Goal: Task Accomplishment & Management: Manage account settings

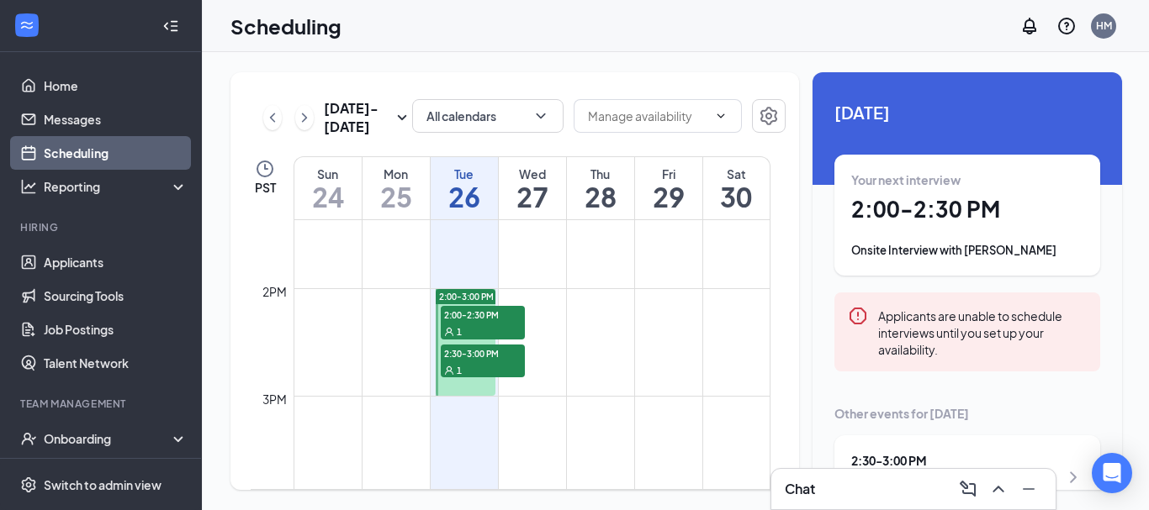
scroll to position [1443, 0]
click at [853, 499] on div "Chat" at bounding box center [913, 489] width 257 height 27
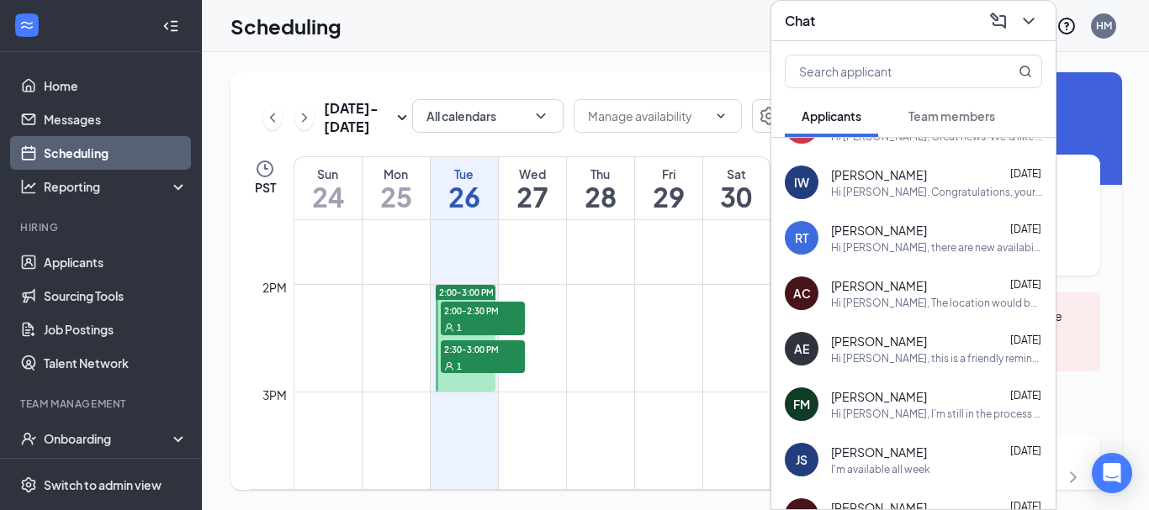
scroll to position [56, 0]
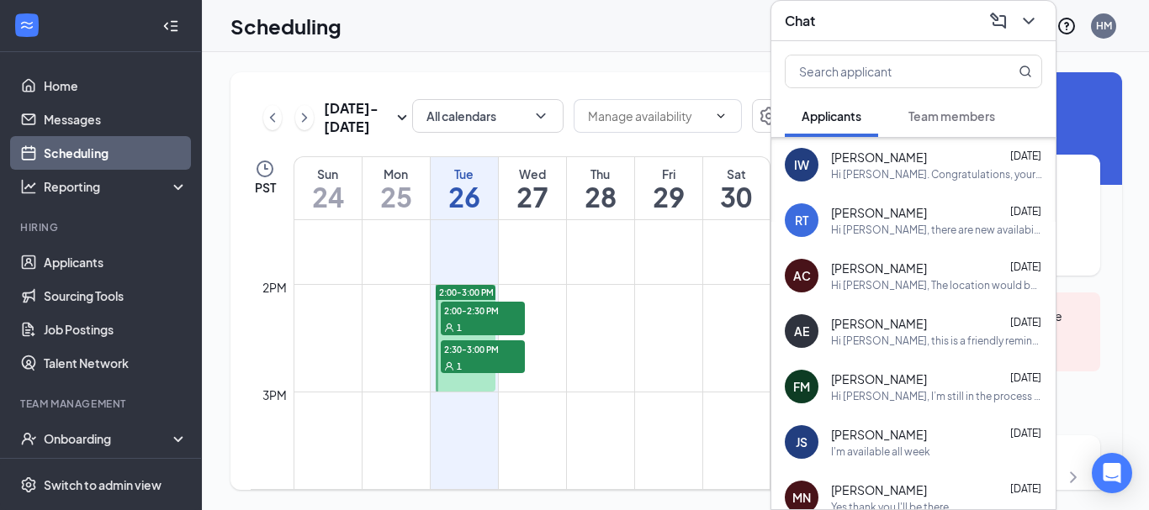
click at [866, 351] on div "AE [PERSON_NAME] [DATE] Hi [PERSON_NAME], this is a friendly reminder. Your int…" at bounding box center [913, 331] width 284 height 55
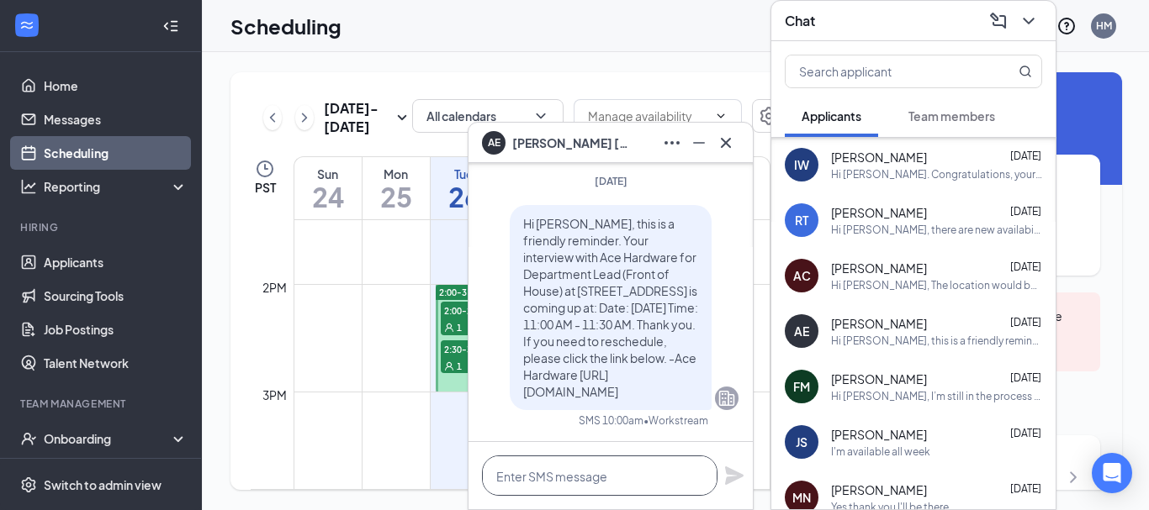
click at [565, 489] on textarea at bounding box center [599, 476] width 235 height 40
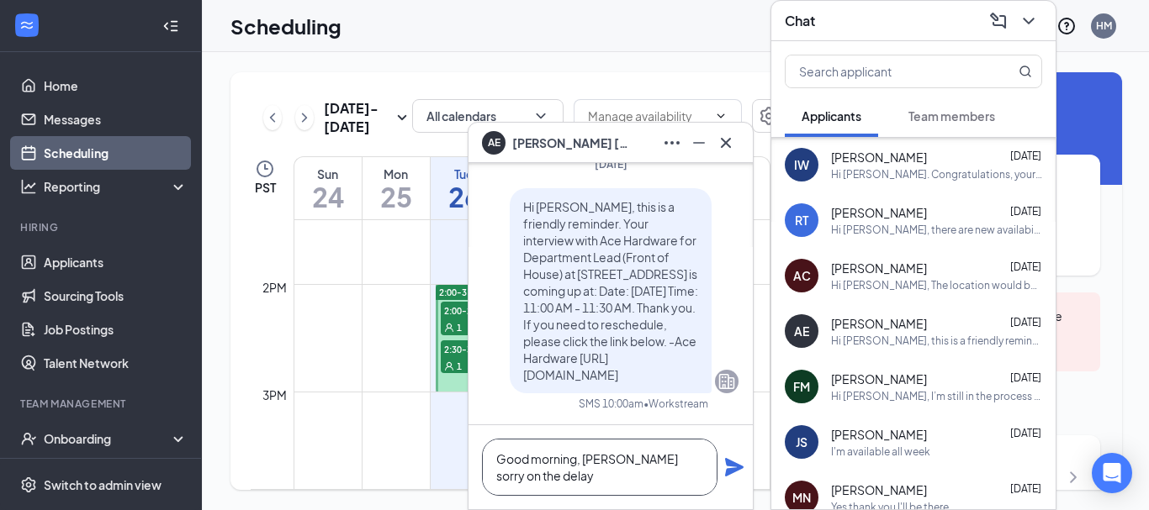
click at [581, 463] on textarea "Good morning, [PERSON_NAME] sorry on the delay" at bounding box center [599, 467] width 235 height 57
click at [611, 460] on textarea "Good morning [PERSON_NAME] sorry on the delay" at bounding box center [599, 467] width 235 height 57
click at [621, 480] on textarea "Good morning [PERSON_NAME], sorry on the delay" at bounding box center [599, 467] width 235 height 57
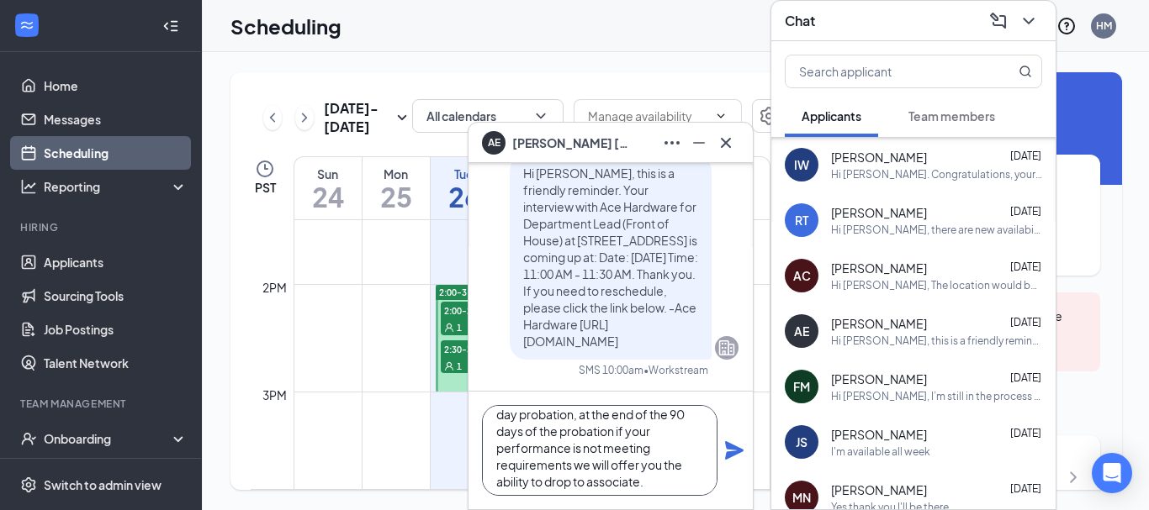
scroll to position [86, 0]
drag, startPoint x: 587, startPoint y: 452, endPoint x: 483, endPoint y: 425, distance: 107.7
click at [483, 425] on textarea "Good morning [PERSON_NAME], sorry on the delay I do want to offer you the posit…" at bounding box center [599, 450] width 235 height 91
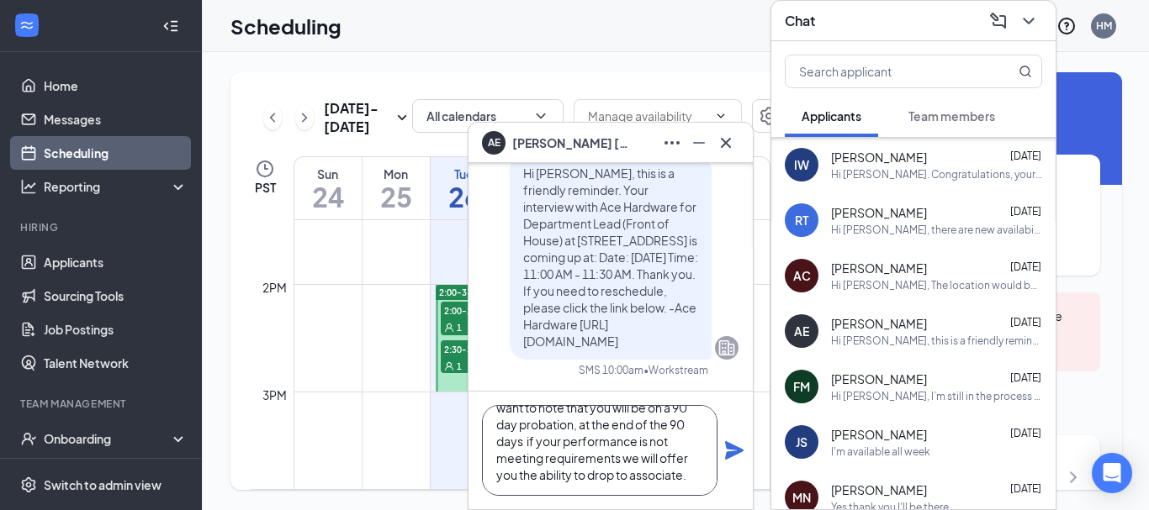
scroll to position [68, 0]
click at [669, 480] on textarea "Good morning [PERSON_NAME], sorry on the delay I do want to offer you the posit…" at bounding box center [599, 450] width 235 height 91
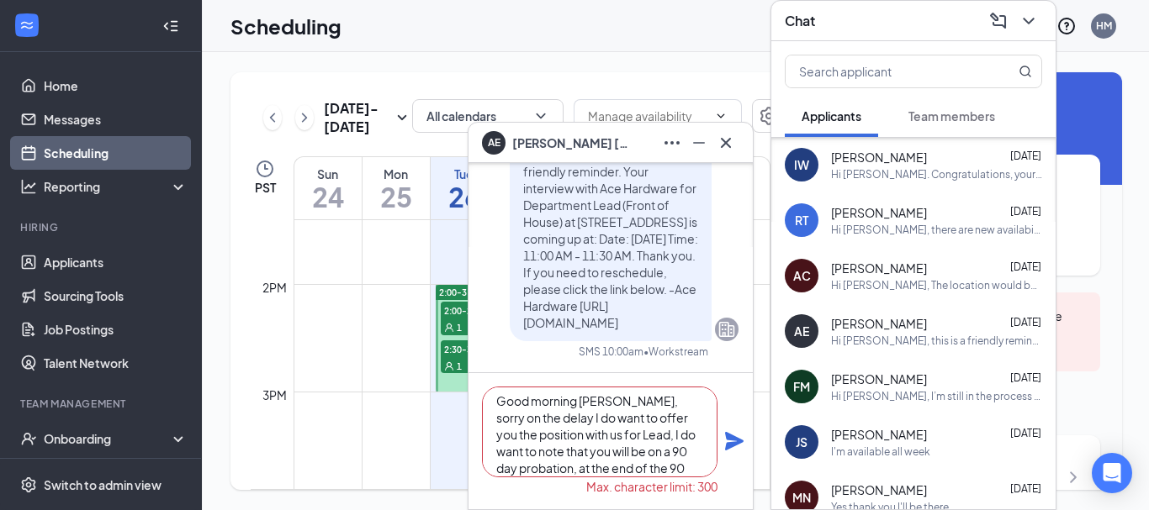
scroll to position [0, 0]
drag, startPoint x: 616, startPoint y: 407, endPoint x: 526, endPoint y: 432, distance: 93.4
click at [526, 432] on textarea "Good morning [PERSON_NAME], sorry on the delay I do want to offer you the posit…" at bounding box center [599, 432] width 235 height 91
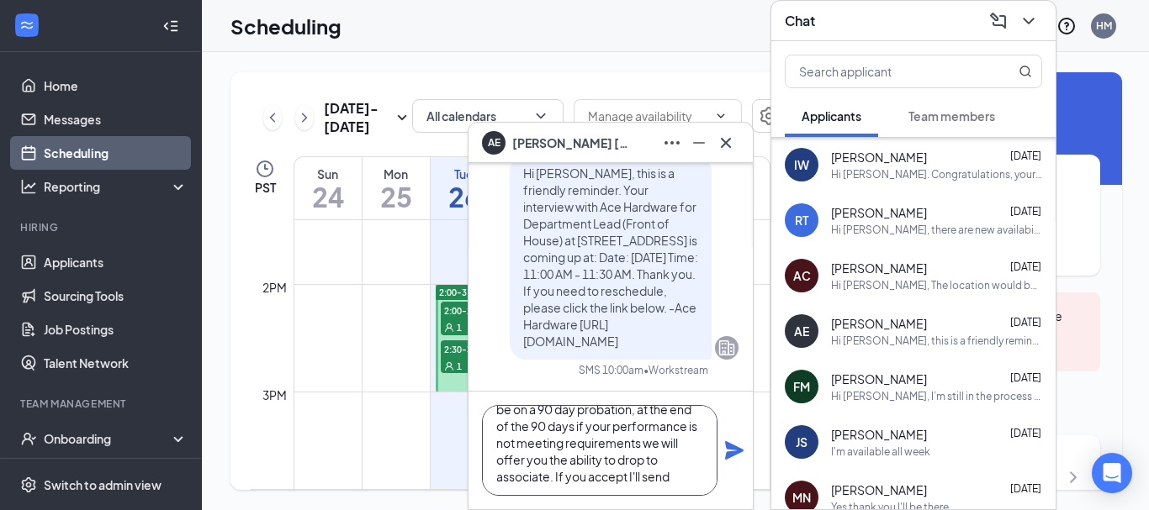
scroll to position [69, 0]
click at [673, 473] on textarea "Good morning [PERSON_NAME], I do want to offer you the position with us for Lea…" at bounding box center [599, 450] width 235 height 91
type textarea "Good morning [PERSON_NAME], I do want to offer you the position with us for Lea…"
click at [742, 452] on icon "Plane" at bounding box center [734, 451] width 20 height 20
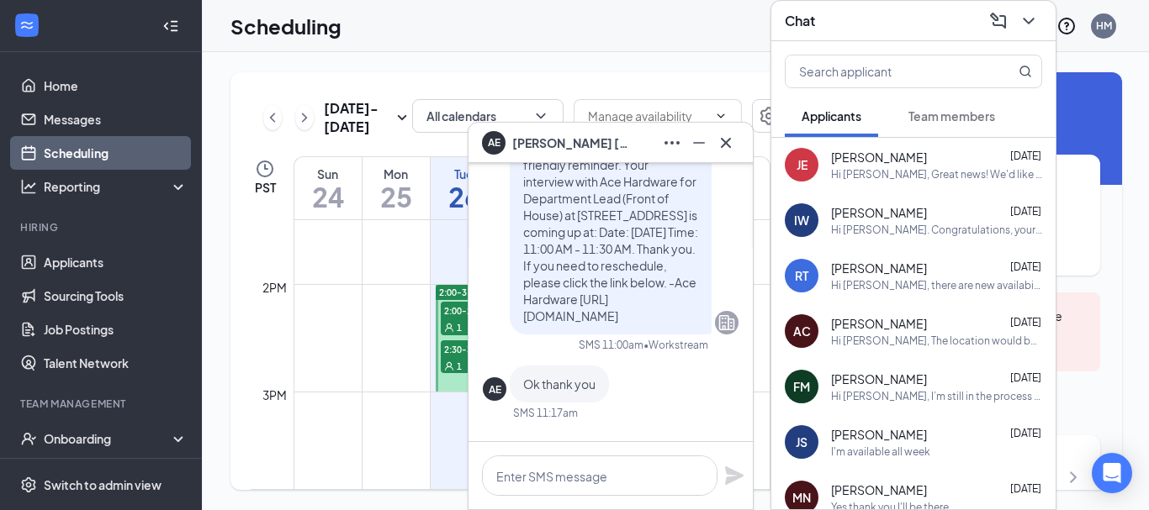
scroll to position [0, 0]
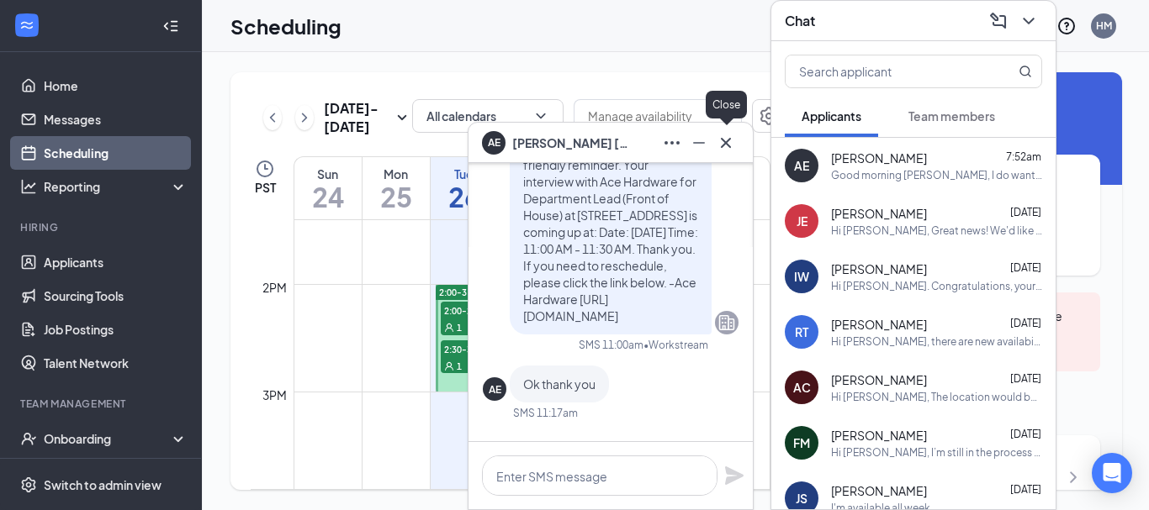
click at [732, 145] on icon "Cross" at bounding box center [726, 143] width 20 height 20
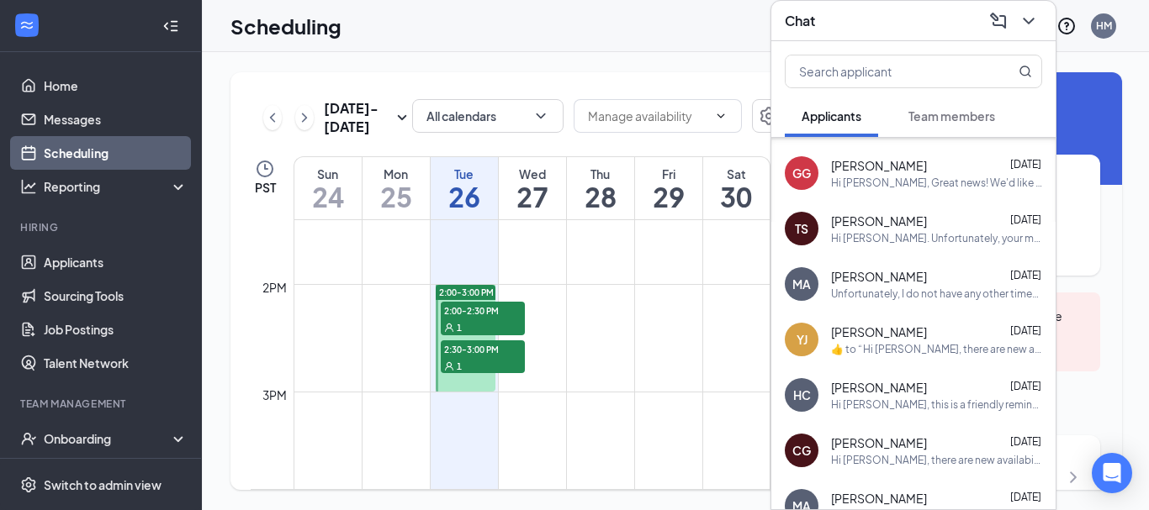
scroll to position [379, 0]
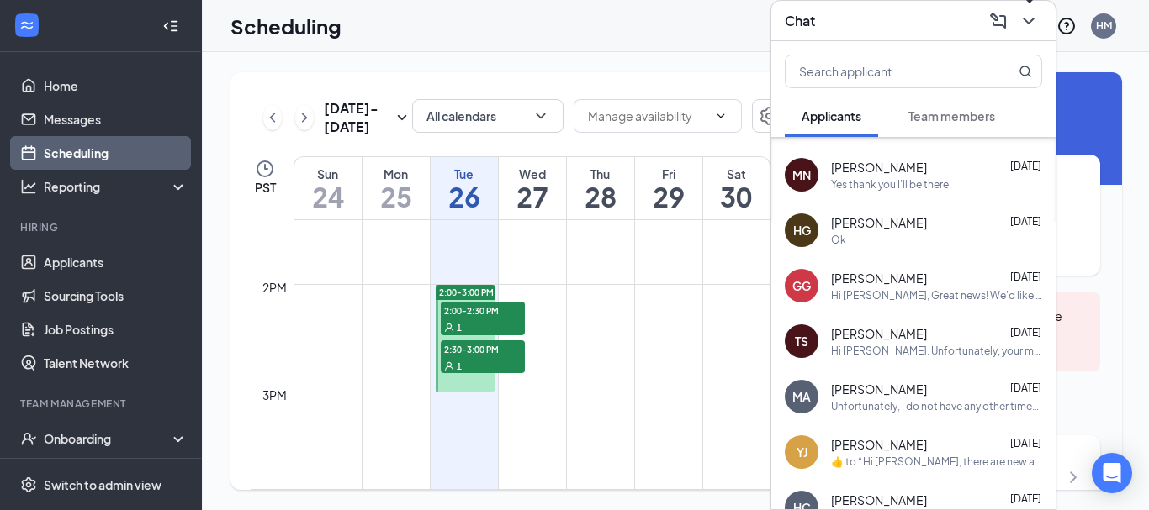
click at [1030, 26] on icon "ChevronDown" at bounding box center [1028, 21] width 20 height 20
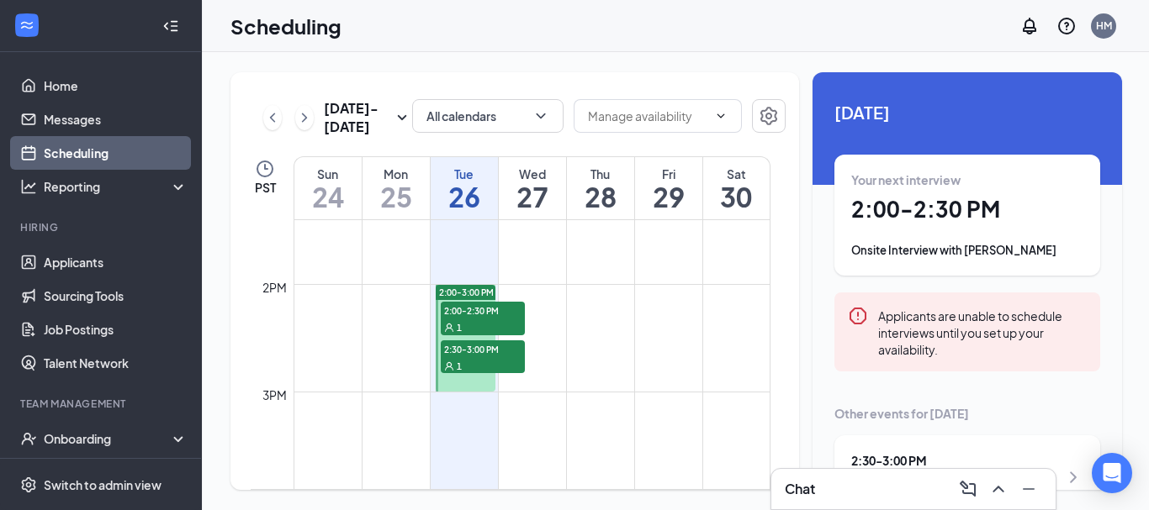
click at [266, 108] on icon "ChevronLeft" at bounding box center [272, 118] width 17 height 20
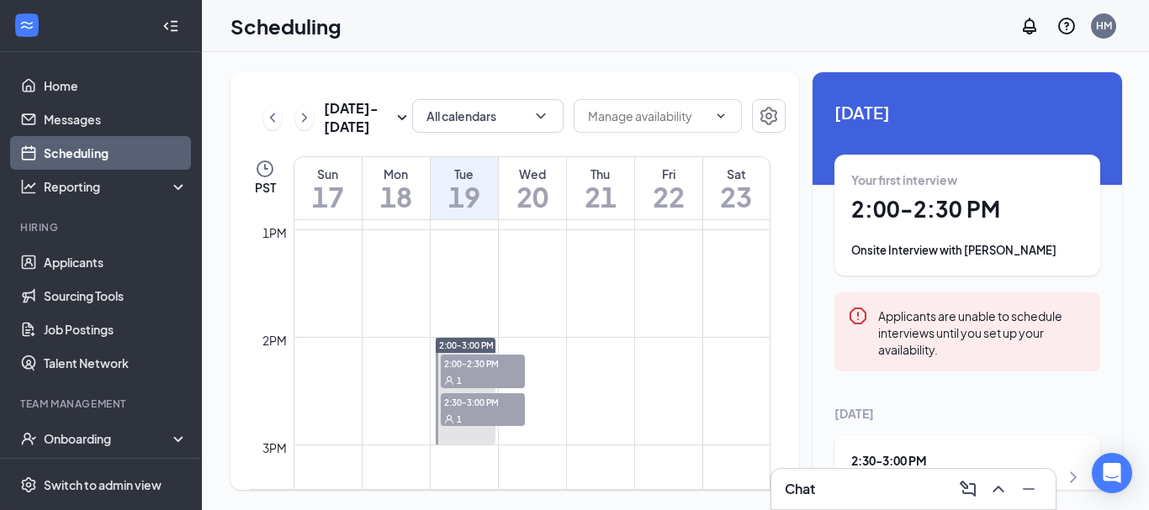
scroll to position [1387, 0]
click at [498, 378] on div "1" at bounding box center [483, 382] width 84 height 17
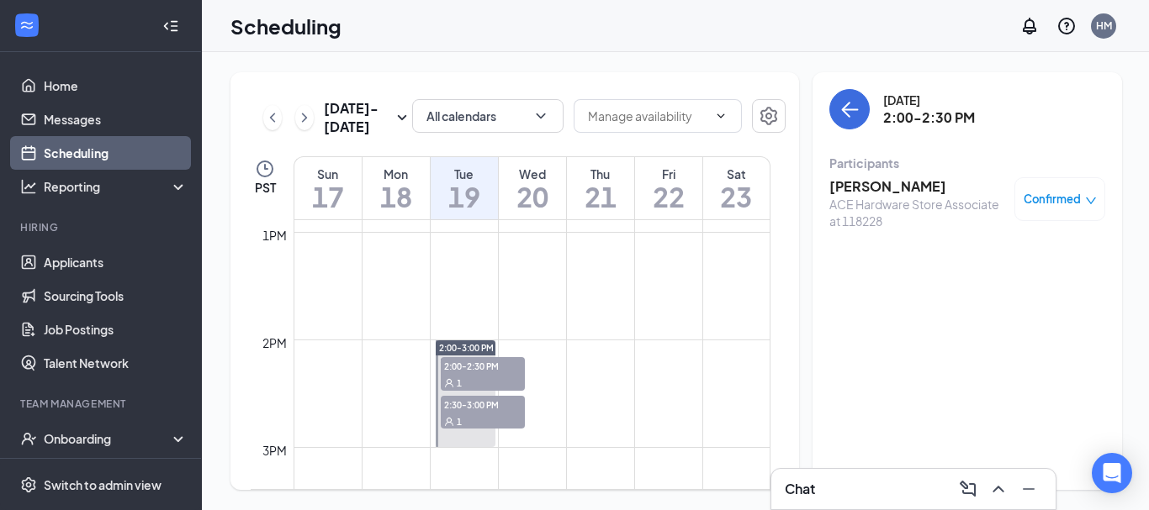
click at [470, 419] on div "1" at bounding box center [483, 421] width 84 height 17
click at [857, 191] on h3 "[PERSON_NAME]" at bounding box center [917, 186] width 177 height 18
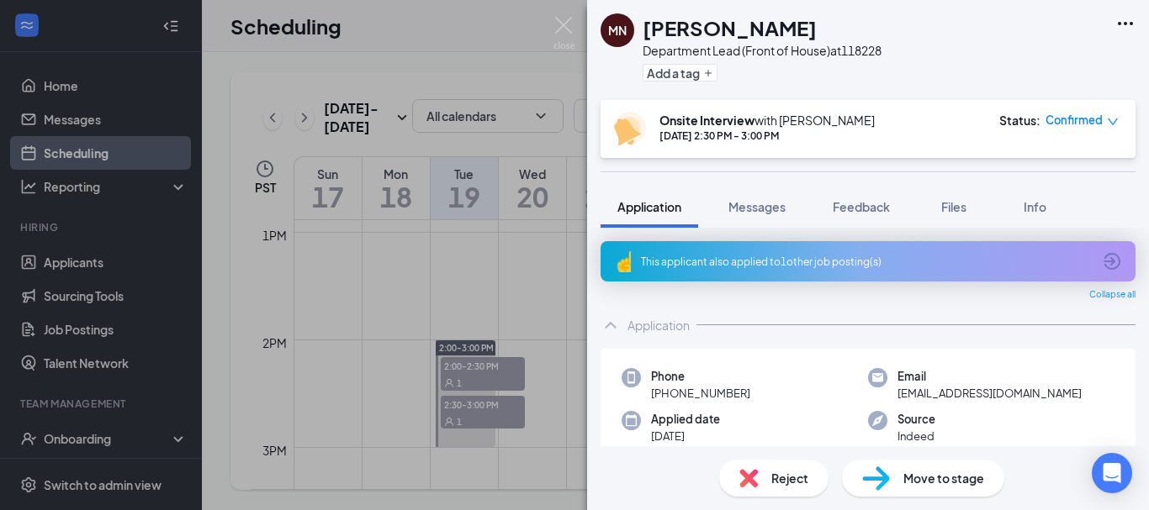
click at [795, 264] on div "This applicant also applied to 1 other job posting(s)" at bounding box center [866, 262] width 451 height 14
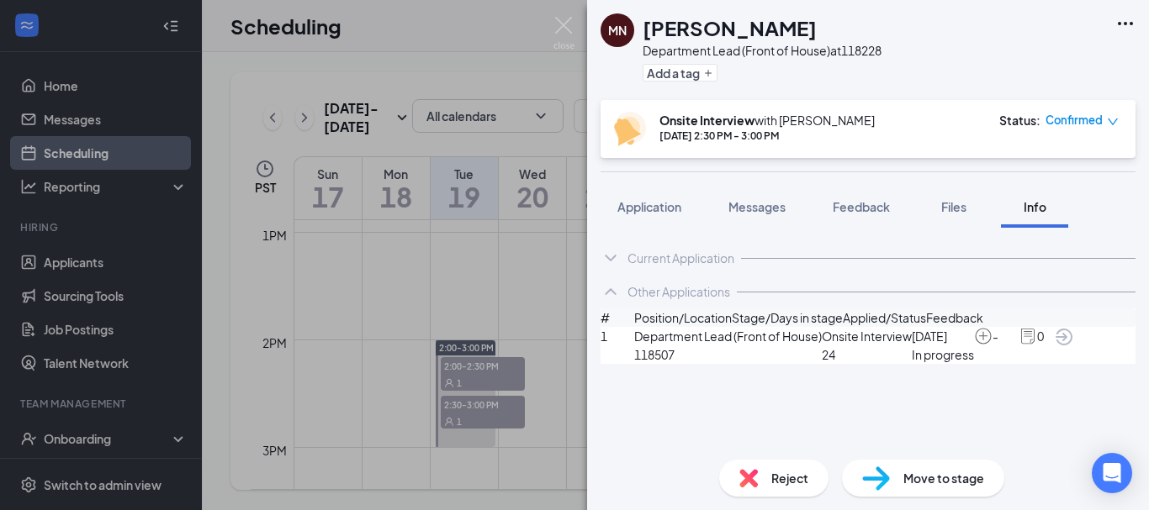
click at [480, 304] on div "MN [PERSON_NAME] Department Lead (Front of House) at 118228 Add a tag Onsite In…" at bounding box center [574, 255] width 1149 height 510
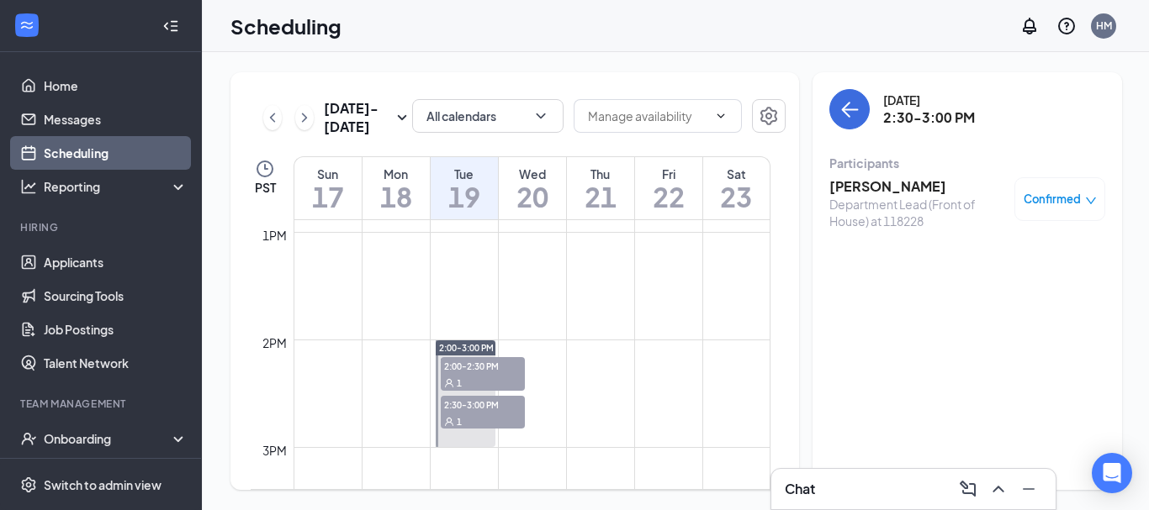
click at [480, 376] on div "1" at bounding box center [483, 382] width 84 height 17
click at [871, 186] on h3 "[PERSON_NAME]" at bounding box center [917, 186] width 177 height 18
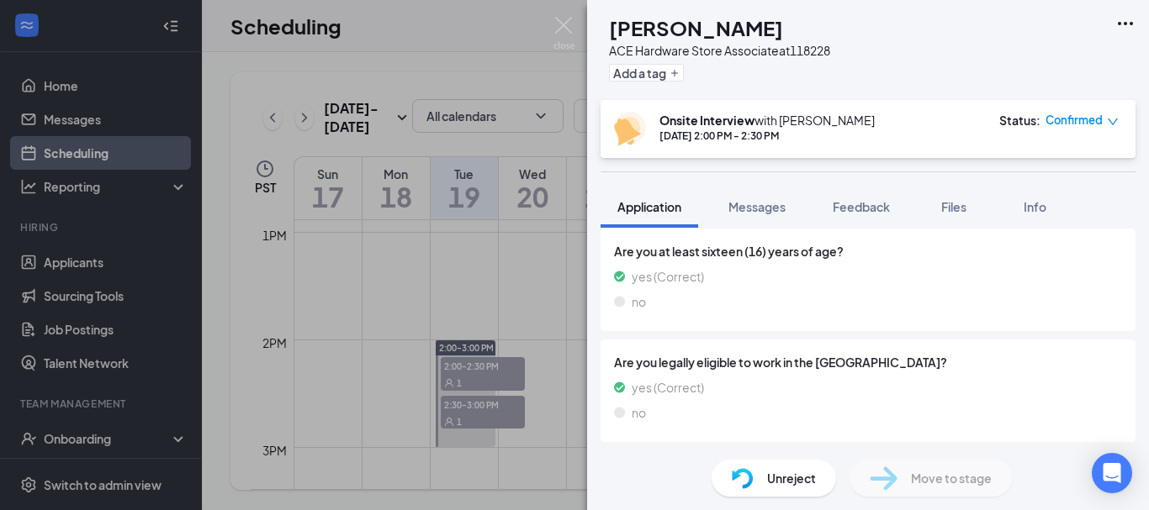
scroll to position [783, 0]
click at [394, 342] on div "LC [PERSON_NAME] ACE Hardware Store Associate at 118228 Add a tag Onsite Interv…" at bounding box center [574, 255] width 1149 height 510
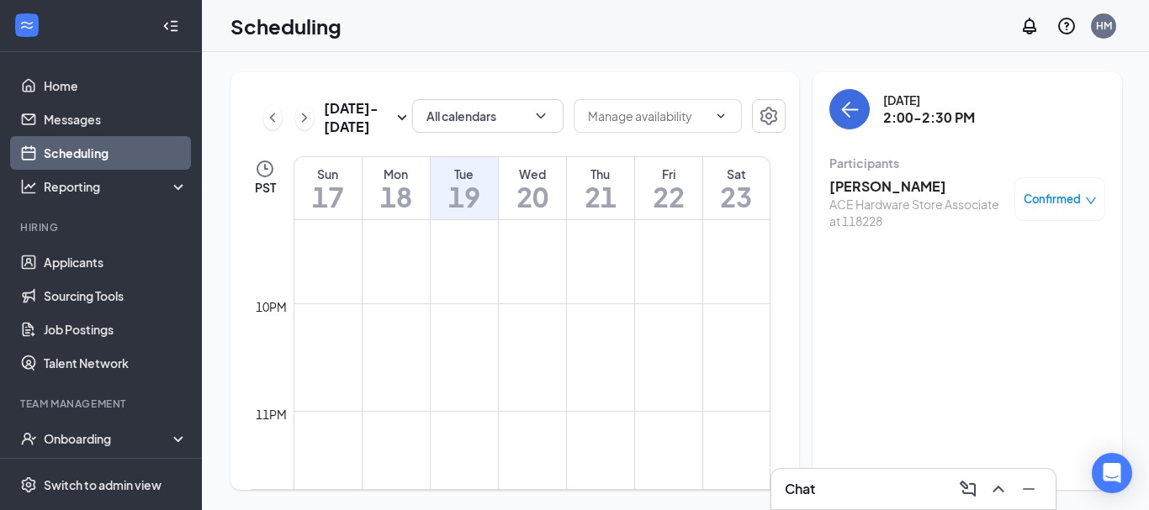
scroll to position [2314, 0]
click at [832, 478] on div "Chat" at bounding box center [913, 489] width 257 height 27
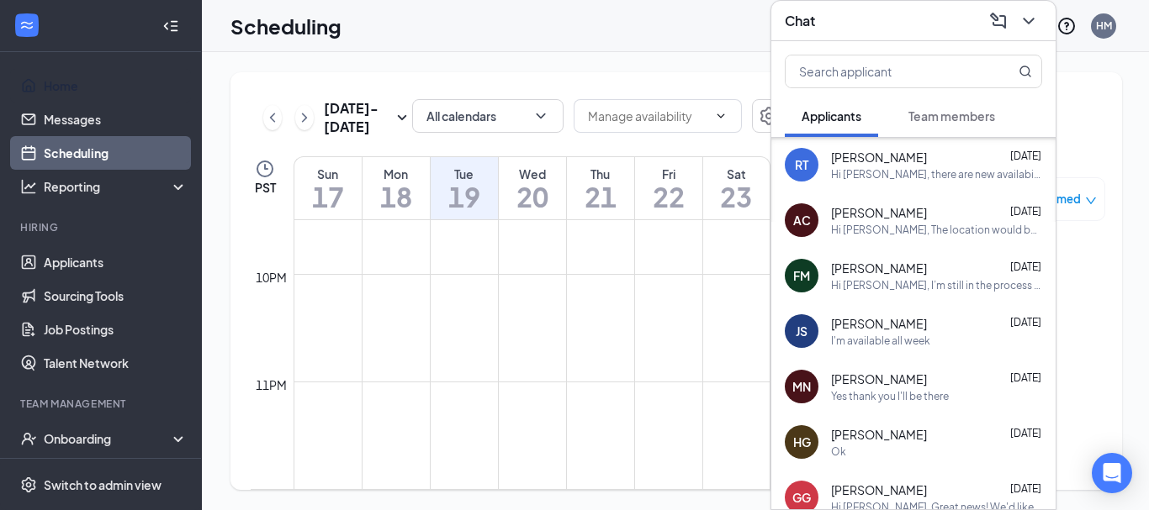
scroll to position [168, 0]
click at [920, 286] on div "Hi [PERSON_NAME], I’m still in the process of reviewing candidates and should b…" at bounding box center [936, 284] width 211 height 14
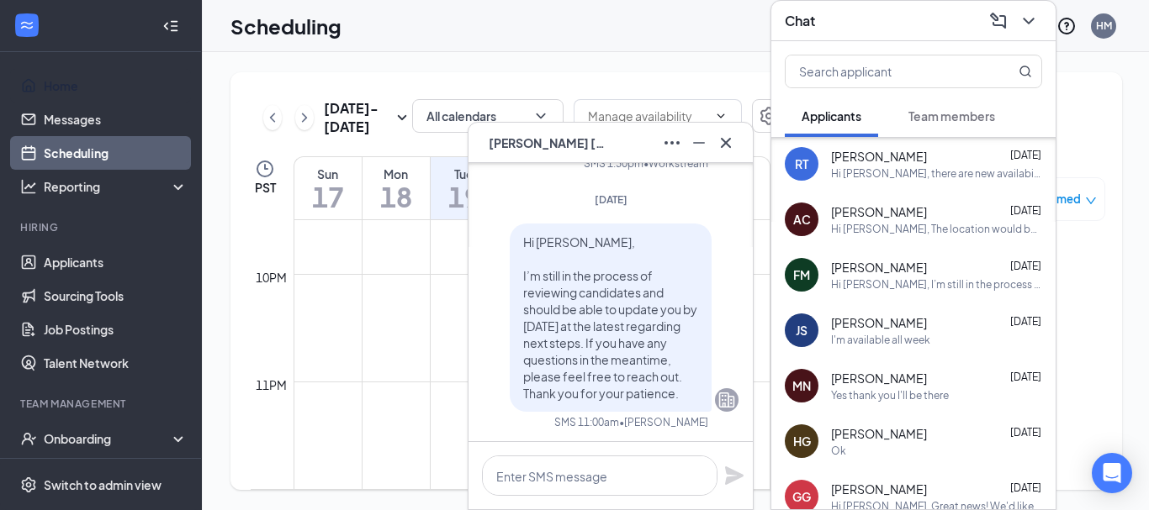
scroll to position [0, 0]
paste textarea "Hi [PERSON_NAME], Thank you for your time and patience throughout this process.…"
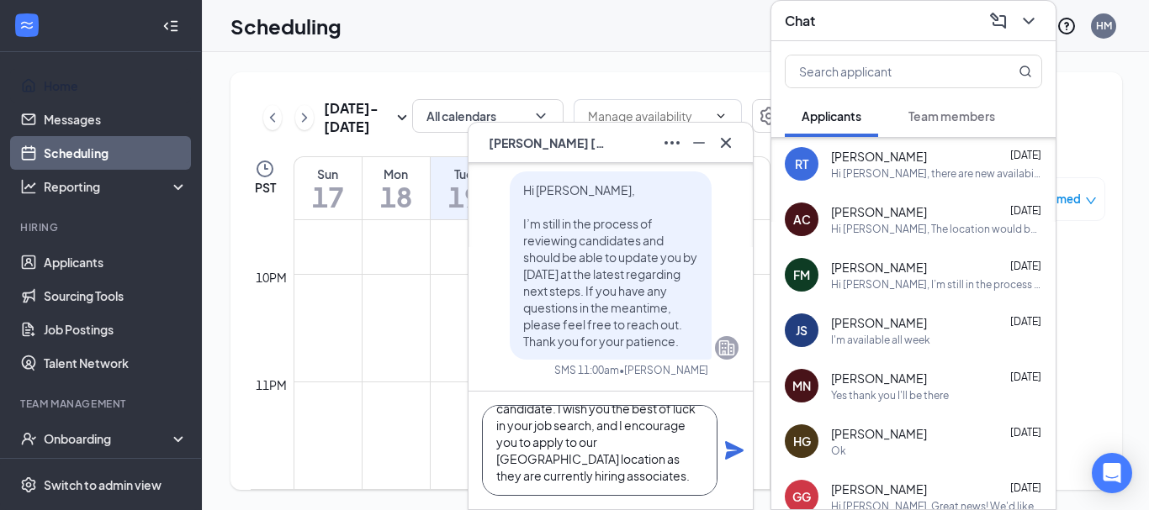
type textarea "Hi [PERSON_NAME], Thank you for your time and patience throughout this process.…"
click at [742, 452] on icon "Plane" at bounding box center [734, 450] width 18 height 18
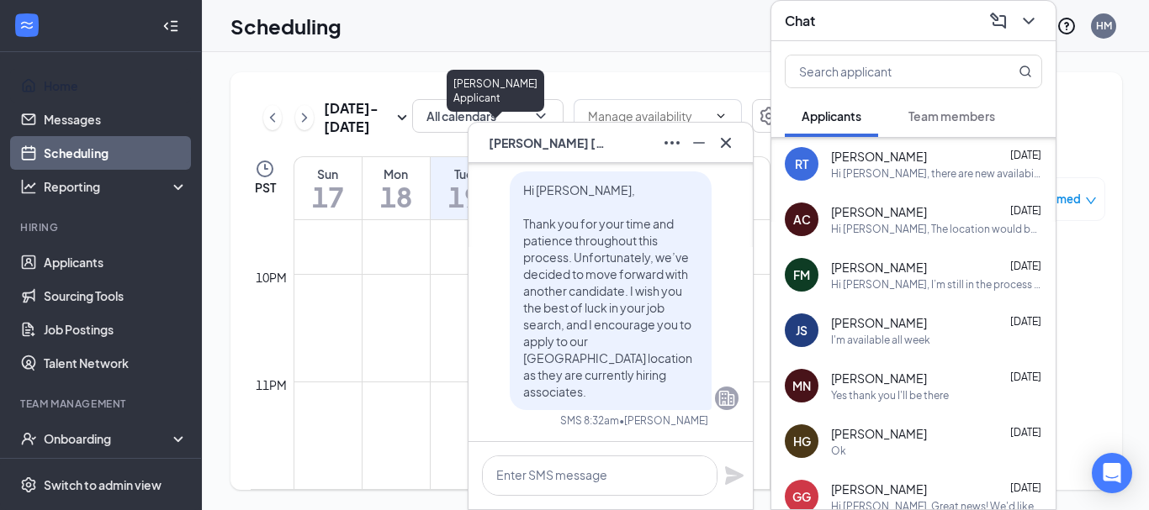
scroll to position [0, 0]
click at [495, 146] on div "FM" at bounding box center [485, 146] width 20 height 0
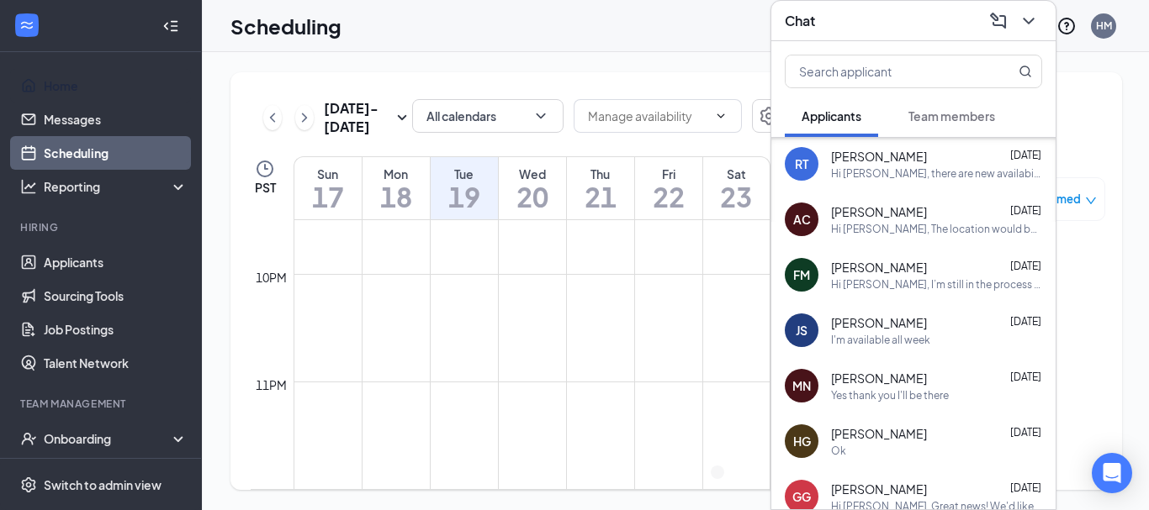
click at [488, 394] on td at bounding box center [531, 395] width 477 height 27
click at [266, 115] on icon "ChevronLeft" at bounding box center [272, 118] width 17 height 20
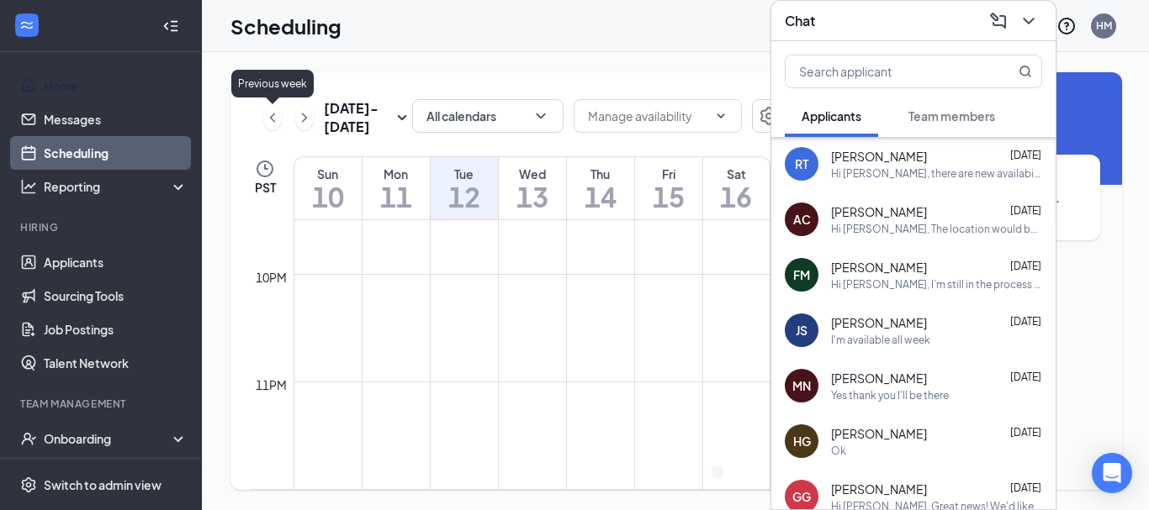
scroll to position [827, 0]
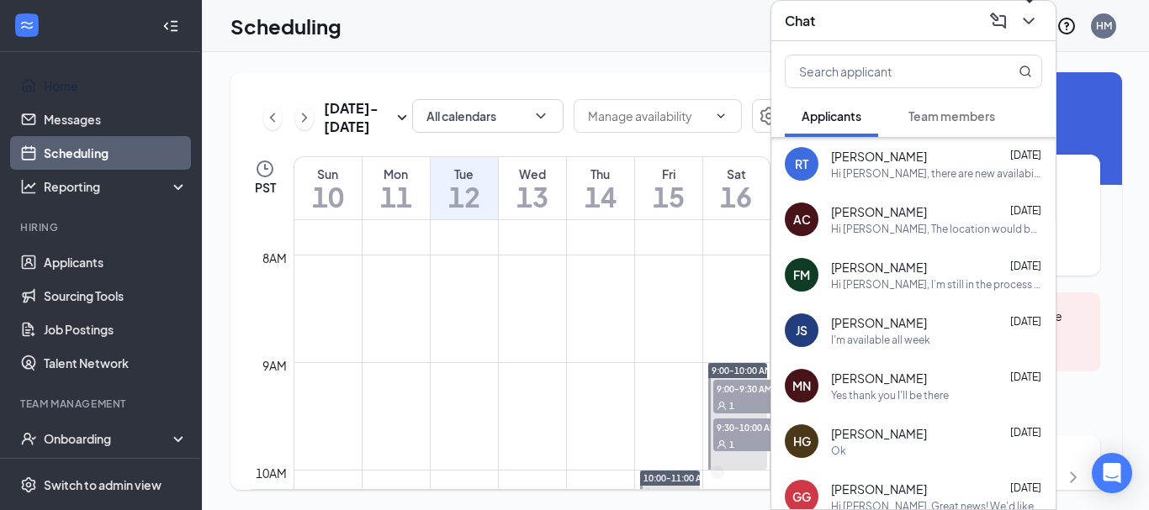
drag, startPoint x: 1037, startPoint y: 16, endPoint x: 1028, endPoint y: 25, distance: 12.5
click at [1032, 23] on button at bounding box center [1028, 21] width 27 height 27
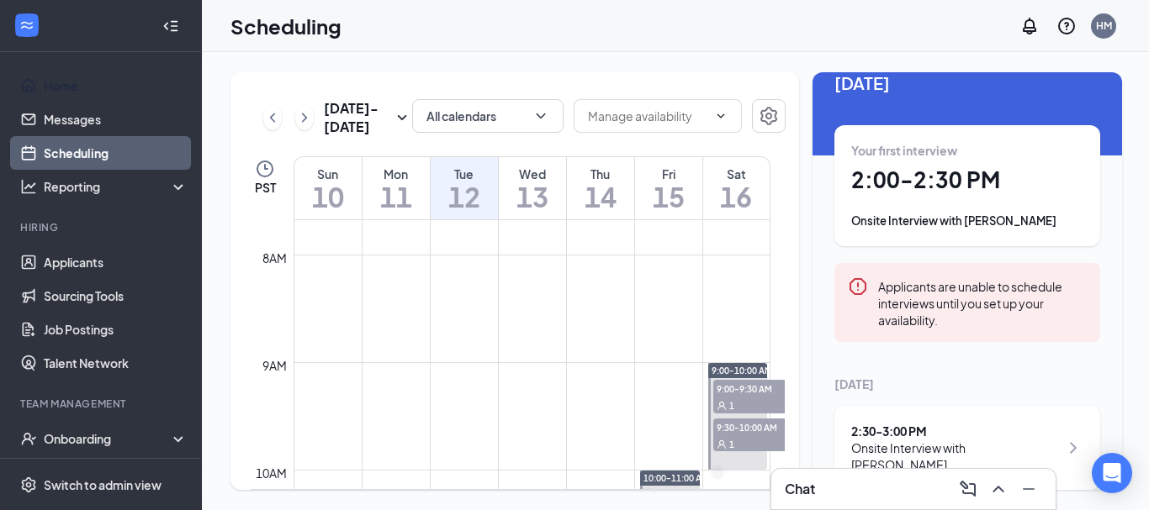
scroll to position [40, 0]
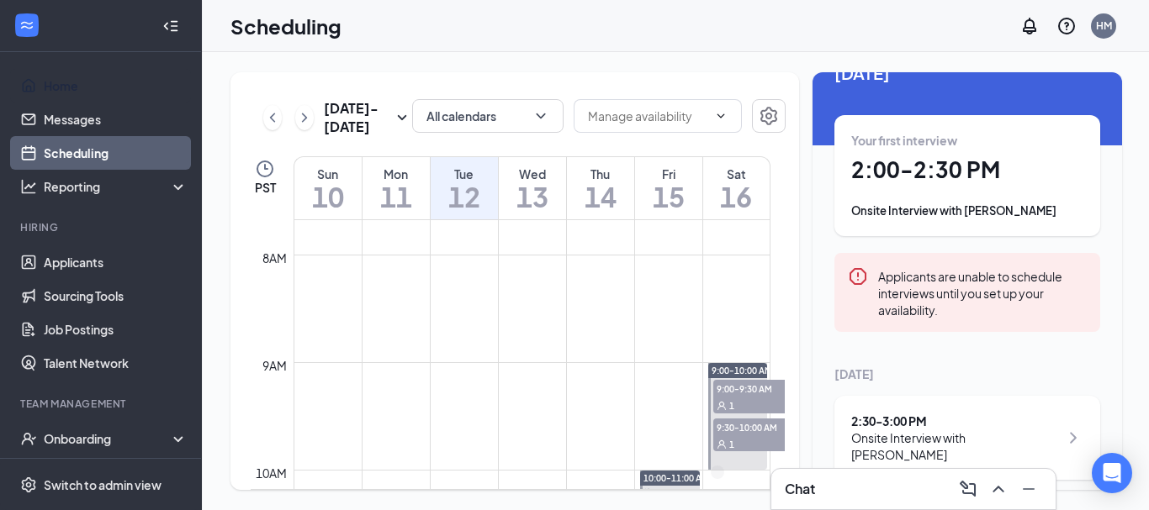
click at [737, 397] on div "1" at bounding box center [755, 405] width 84 height 17
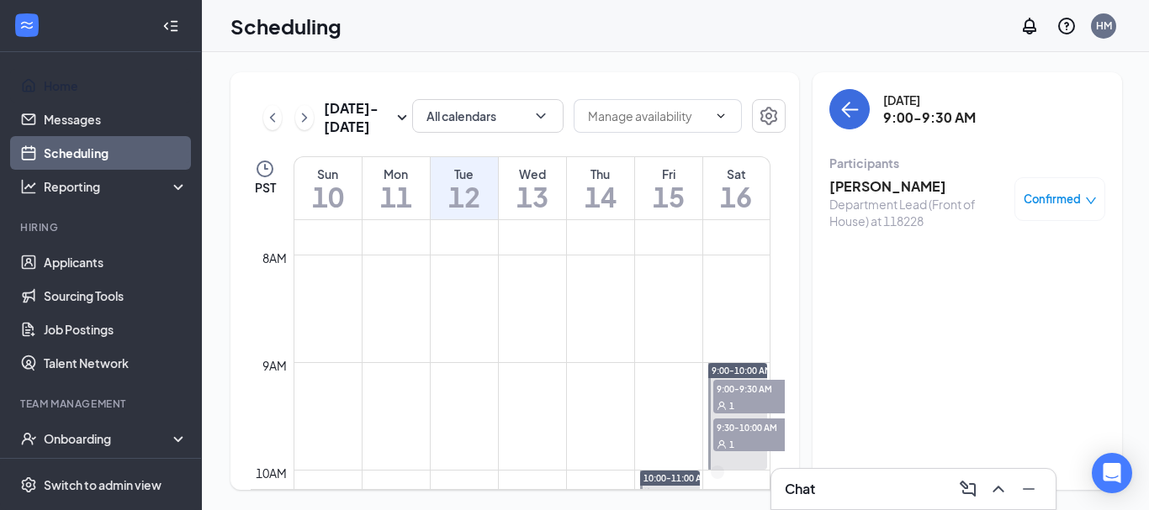
click at [743, 426] on span "9:30-10:00 AM" at bounding box center [755, 427] width 84 height 17
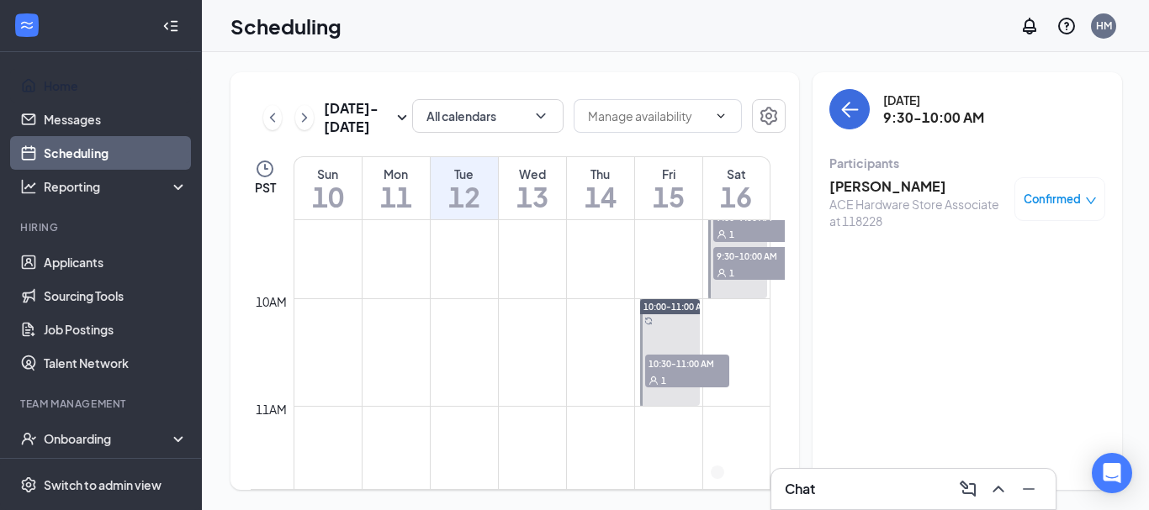
scroll to position [1051, 0]
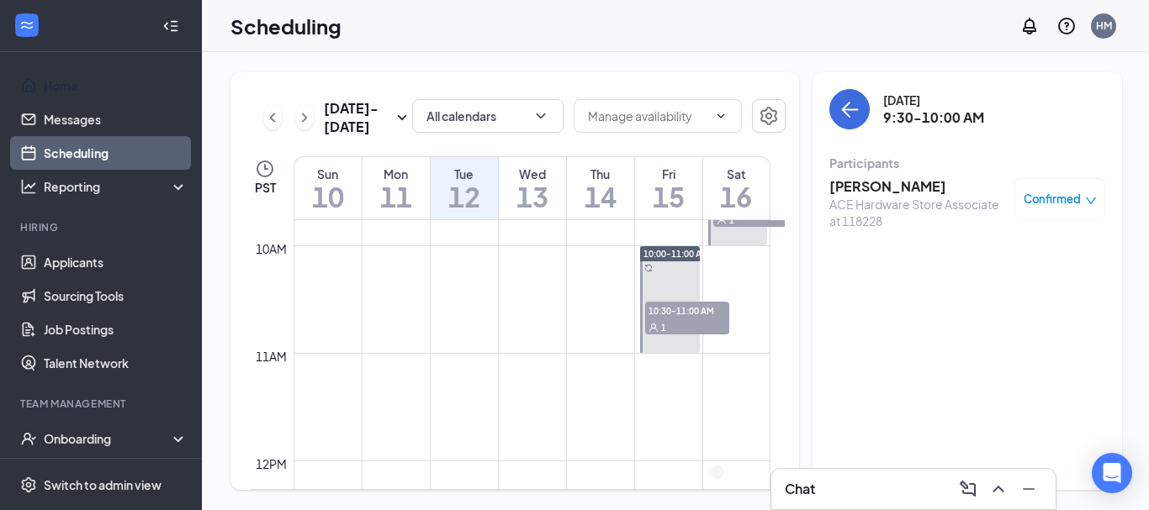
drag, startPoint x: 661, startPoint y: 323, endPoint x: 578, endPoint y: 342, distance: 85.5
click at [661, 324] on span "1" at bounding box center [663, 328] width 5 height 12
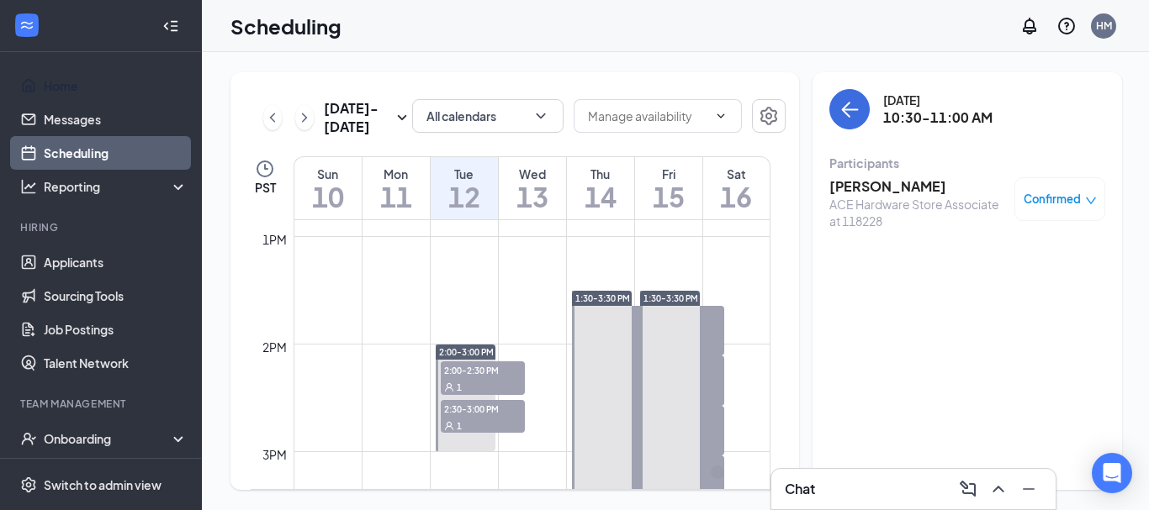
scroll to position [1387, 0]
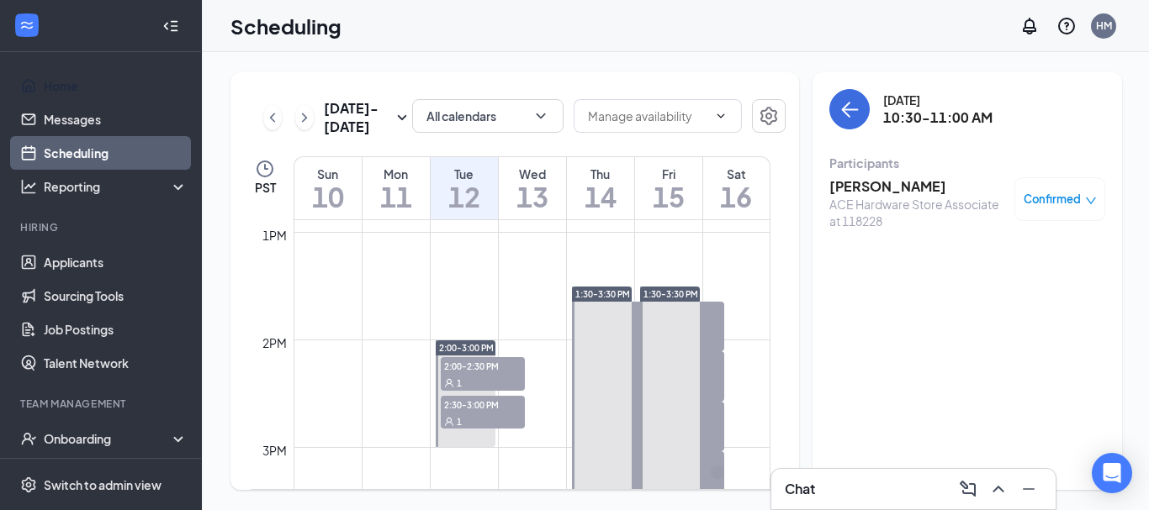
click at [611, 289] on span "1:30-3:30 PM" at bounding box center [602, 294] width 55 height 12
click at [611, 311] on span "1:30-2:00 PM" at bounding box center [614, 310] width 84 height 17
drag, startPoint x: 689, startPoint y: 318, endPoint x: 678, endPoint y: 339, distance: 23.7
click at [690, 318] on span "1:30-2:00 PM" at bounding box center [682, 310] width 84 height 17
click at [676, 351] on span "2:00-2:30 PM" at bounding box center [682, 359] width 84 height 17
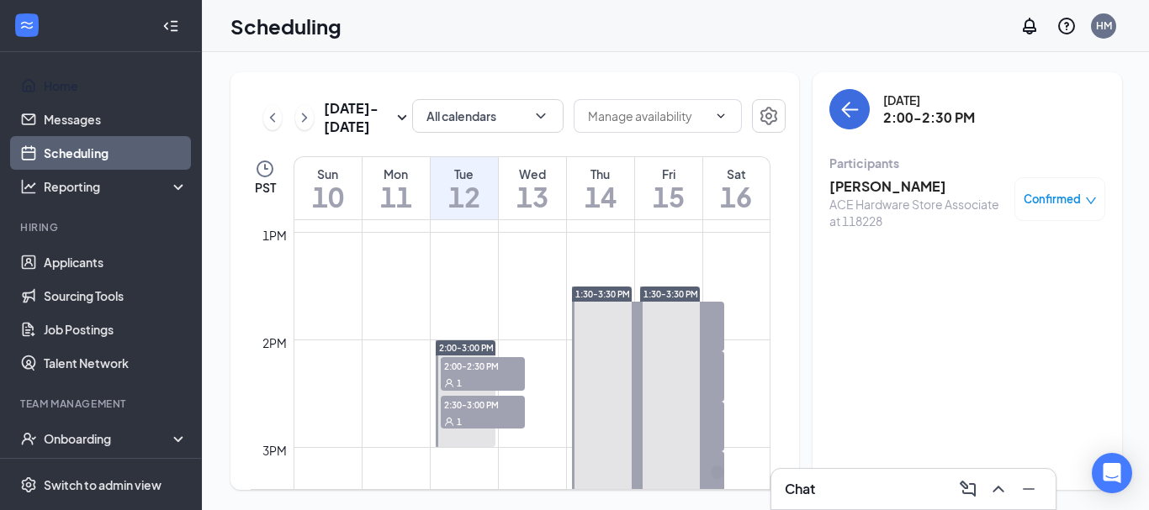
click at [691, 410] on span "2:30-3:00 PM" at bounding box center [682, 410] width 84 height 17
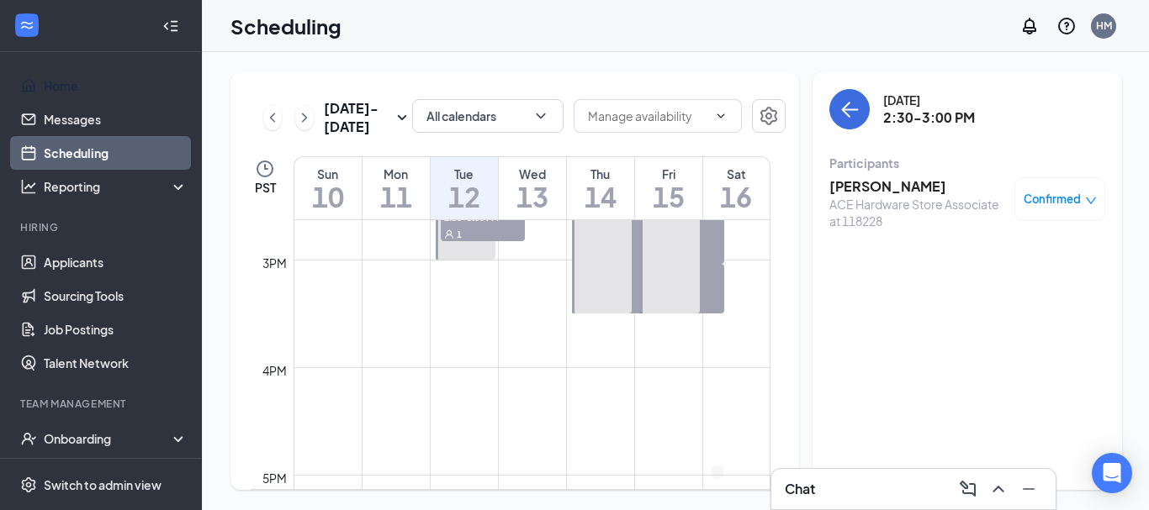
scroll to position [1556, 0]
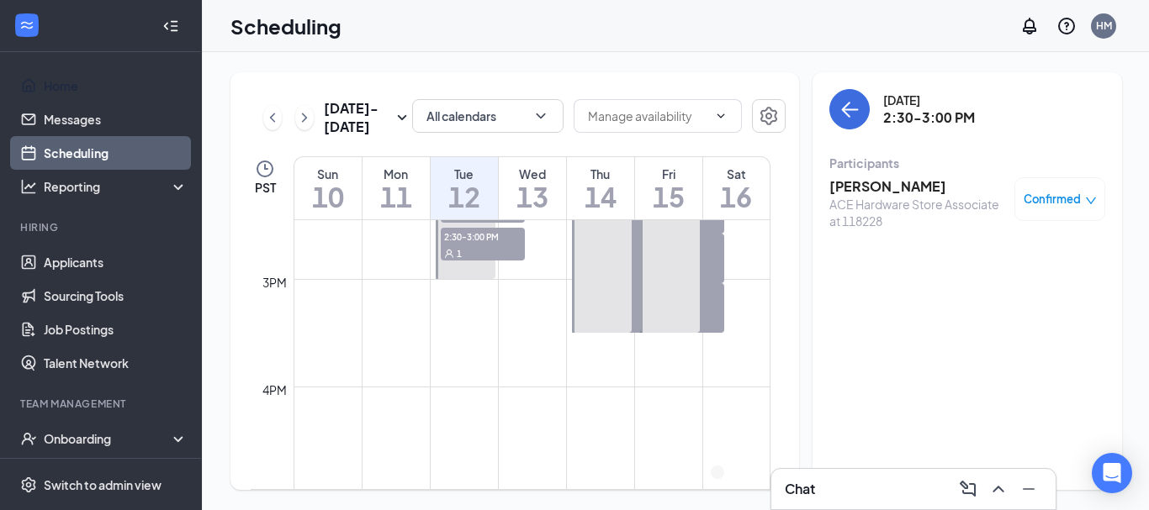
click at [719, 304] on div "1" at bounding box center [682, 308] width 84 height 17
click at [608, 283] on span "3:00-3:30 PM" at bounding box center [614, 275] width 84 height 17
click at [603, 217] on span "2:30-3:00 PM" at bounding box center [614, 208] width 84 height 17
click at [922, 191] on h3 "[PERSON_NAME]" at bounding box center [917, 186] width 177 height 18
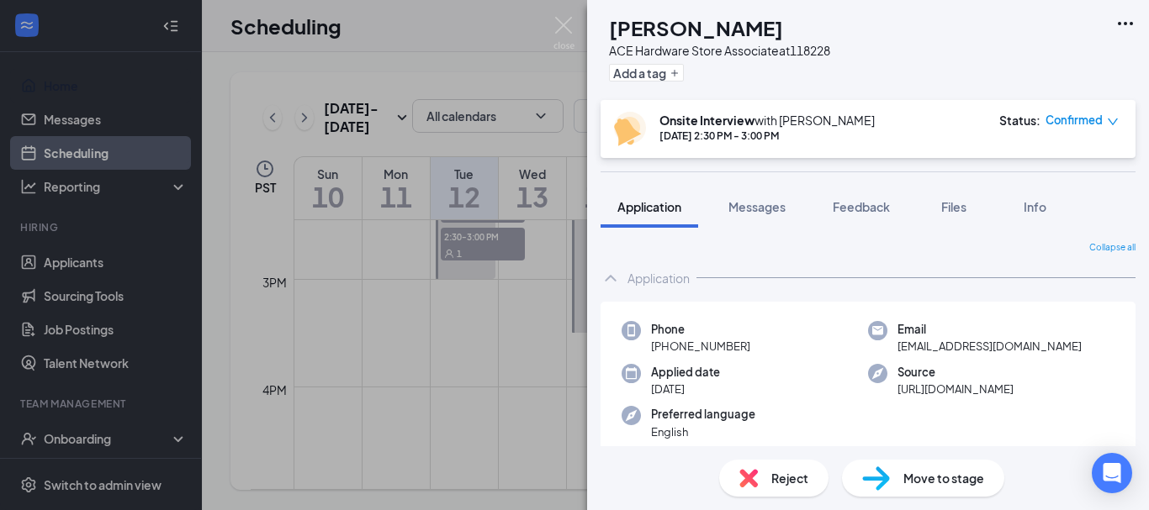
click at [776, 475] on span "Reject" at bounding box center [789, 478] width 37 height 18
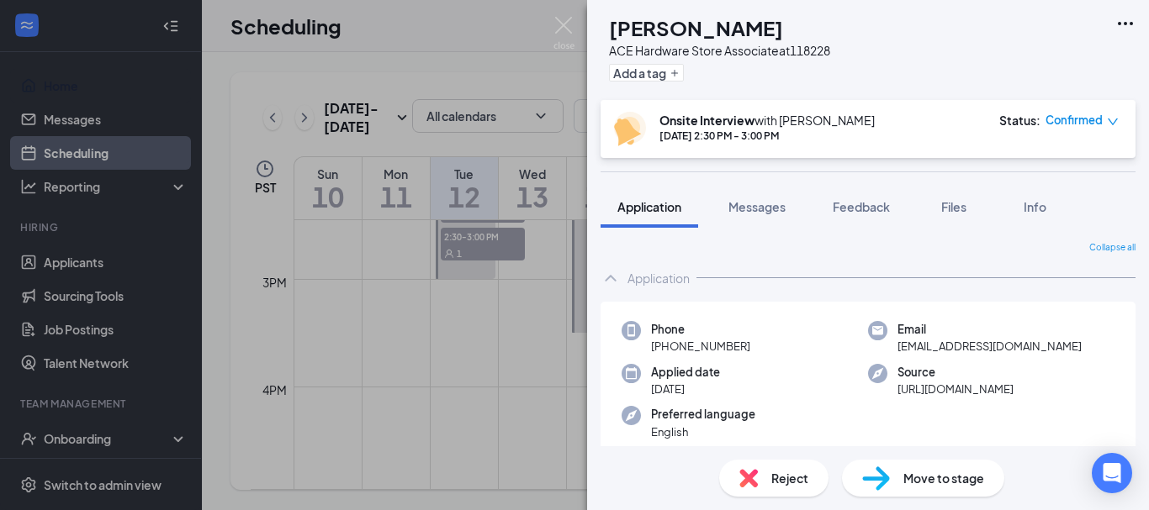
click at [475, 348] on div "FM [PERSON_NAME] ACE Hardware Store Associate at 118228 Add a tag Onsite Interv…" at bounding box center [574, 255] width 1149 height 510
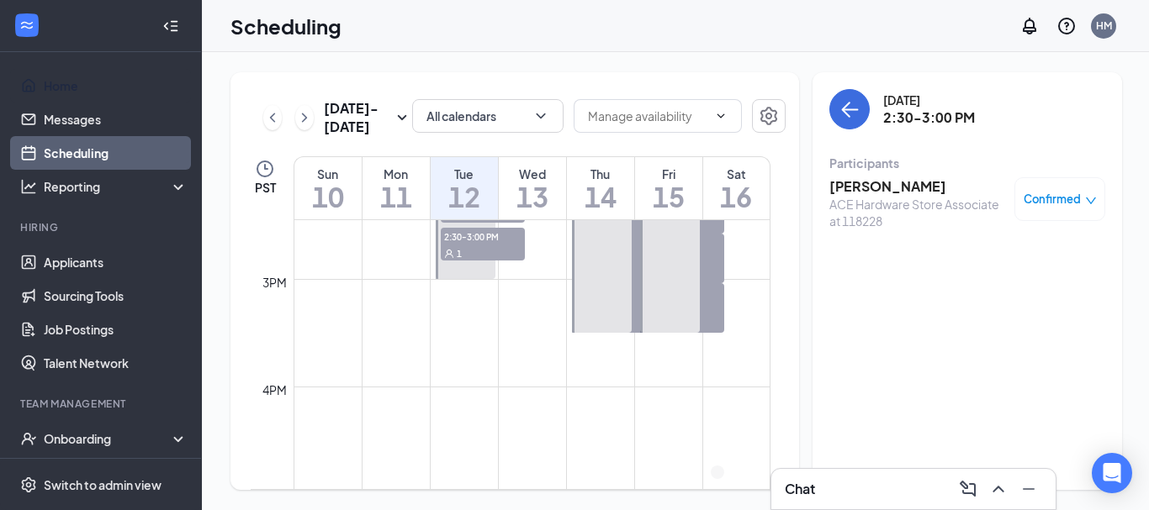
click at [469, 251] on div "1" at bounding box center [483, 253] width 84 height 17
click at [726, 471] on icon "Cross" at bounding box center [721, 476] width 10 height 10
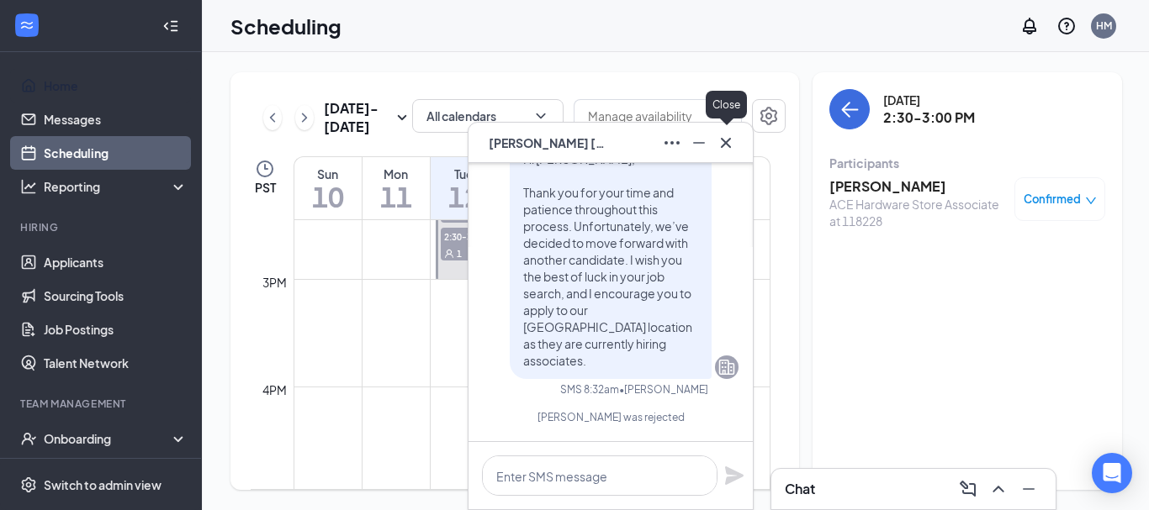
click at [730, 129] on div at bounding box center [725, 142] width 27 height 27
click at [722, 138] on icon "Cross" at bounding box center [726, 143] width 20 height 20
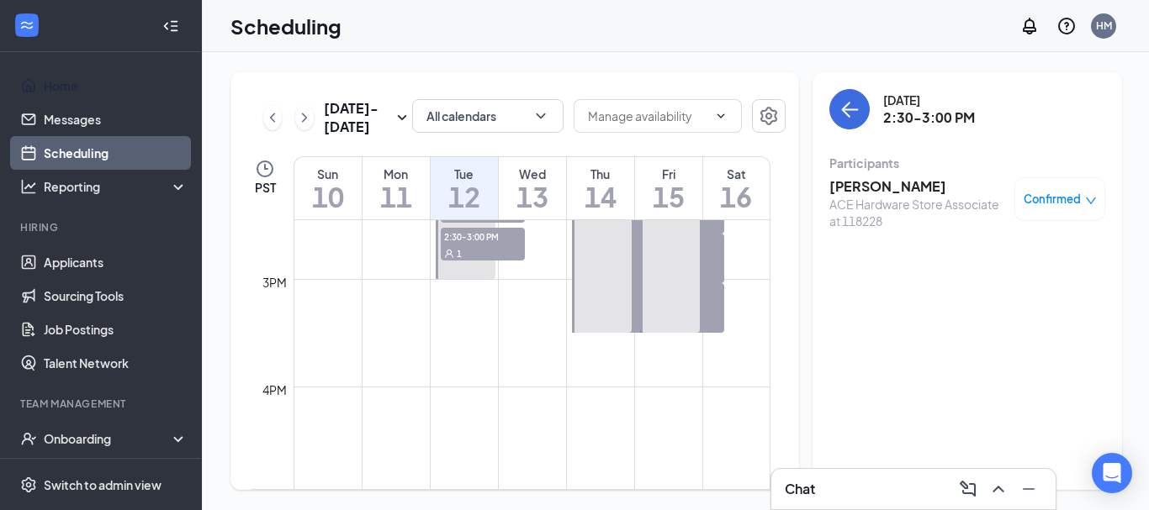
click at [611, 300] on div "1" at bounding box center [614, 291] width 84 height 17
click at [881, 186] on h3 "[PERSON_NAME]" at bounding box center [917, 186] width 177 height 18
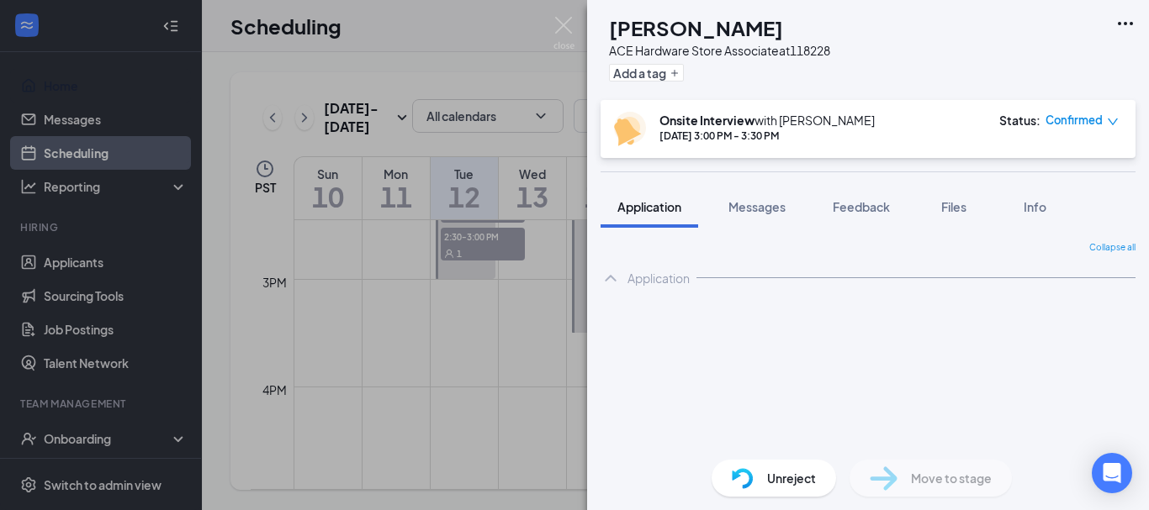
click at [496, 336] on div "AG [PERSON_NAME] ACE Hardware Store Associate at 118228 Add a tag Onsite Interv…" at bounding box center [574, 255] width 1149 height 510
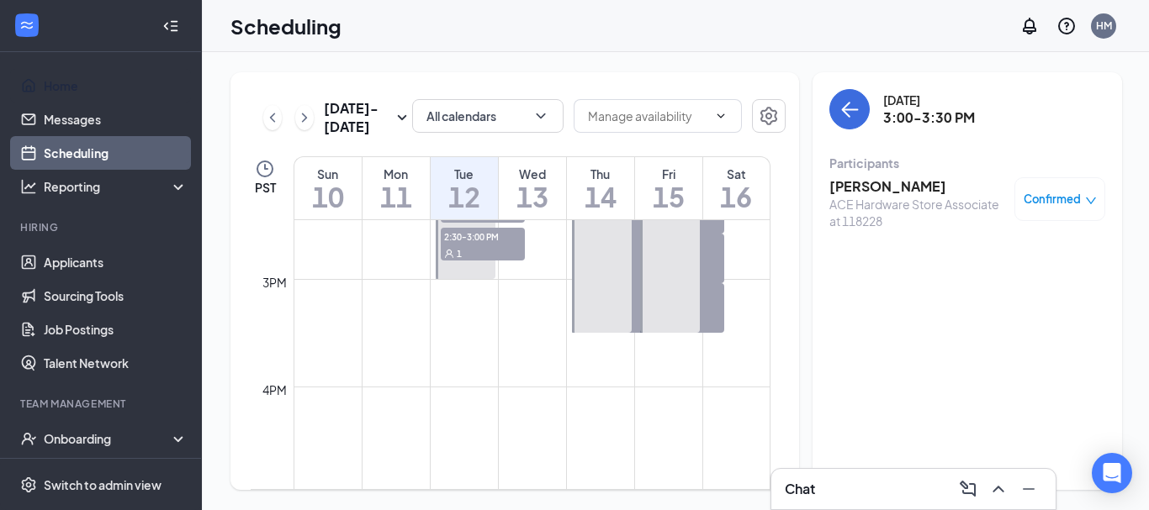
click at [514, 245] on div "1" at bounding box center [483, 253] width 84 height 17
click at [851, 190] on h3 "[PERSON_NAME]" at bounding box center [917, 186] width 177 height 18
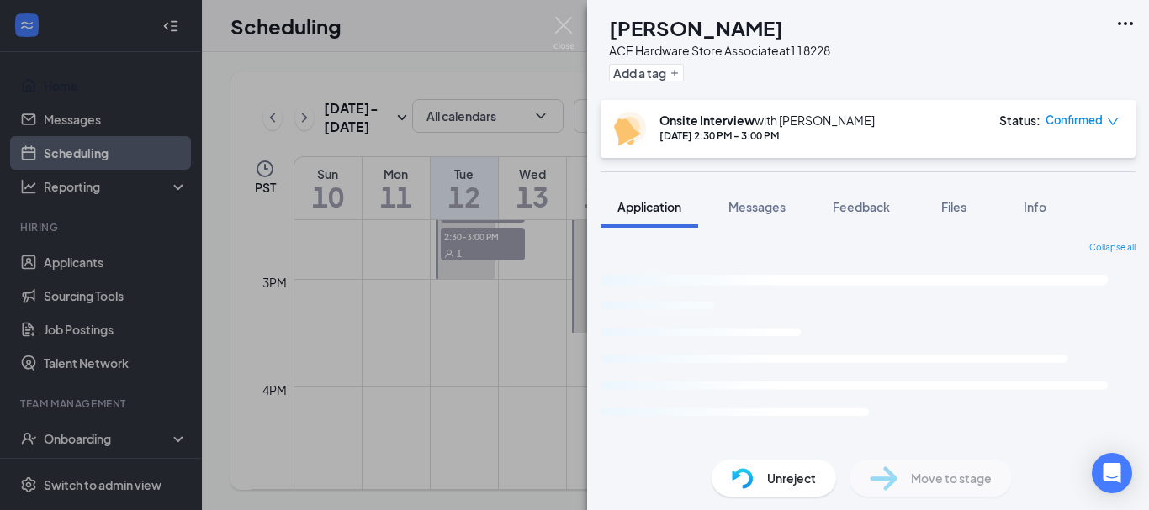
click at [465, 378] on div "KV [PERSON_NAME] ACE Hardware Store Associate at 118228 Add a tag Onsite Interv…" at bounding box center [574, 255] width 1149 height 510
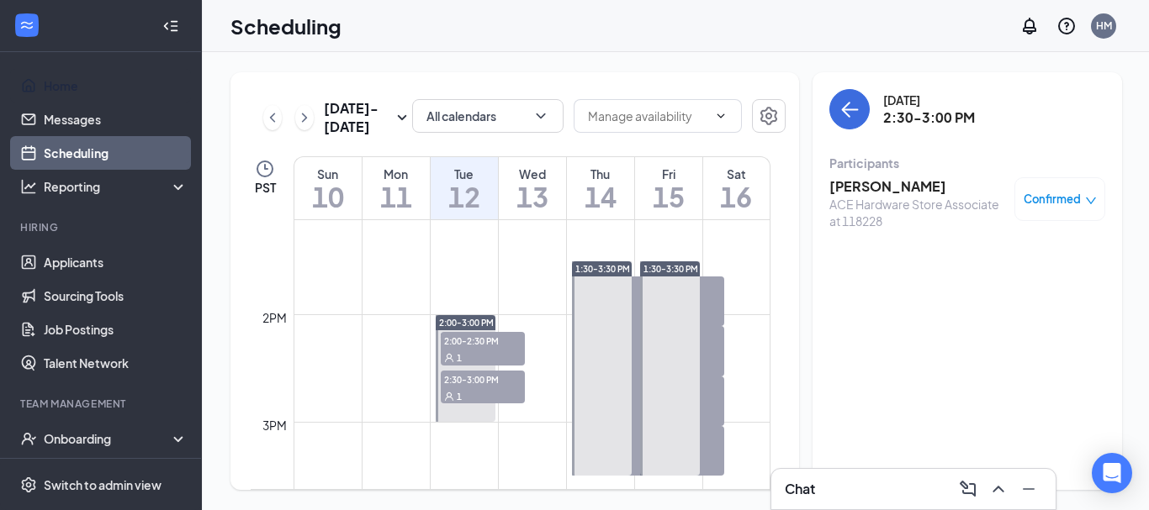
scroll to position [1387, 0]
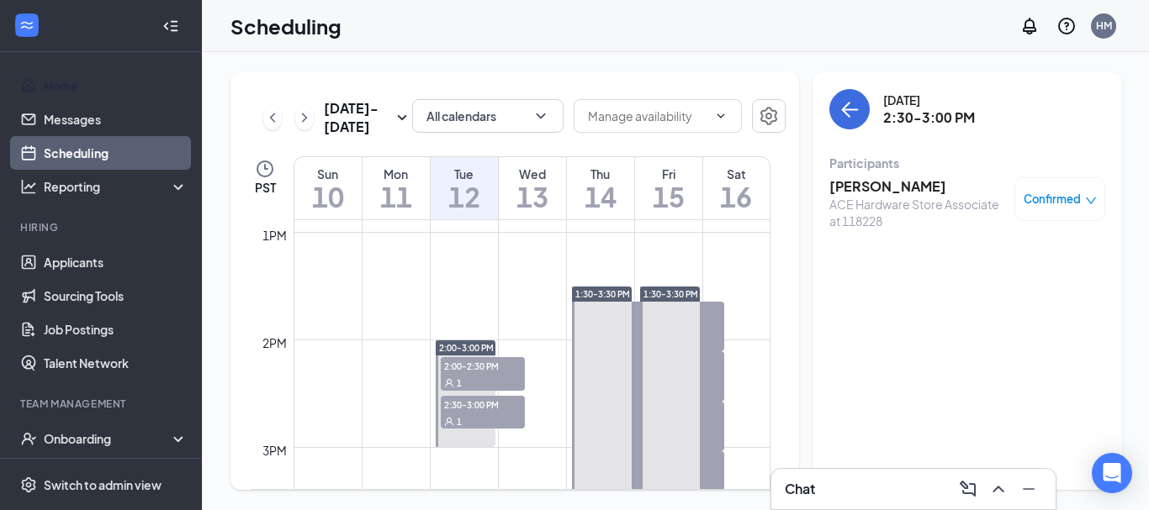
click at [700, 368] on div "1" at bounding box center [682, 376] width 84 height 17
click at [851, 164] on div "Participants" at bounding box center [967, 163] width 276 height 17
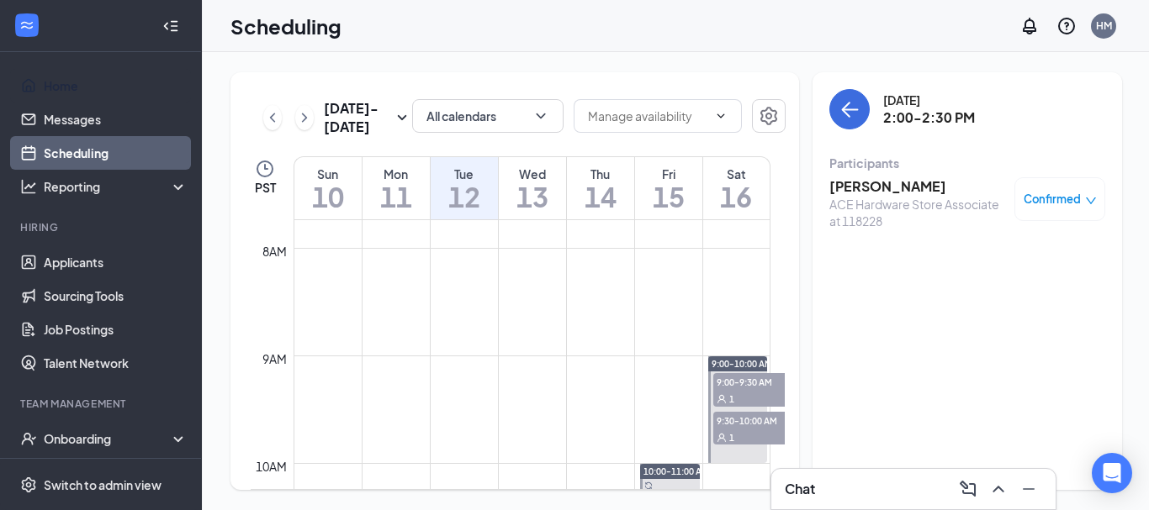
scroll to position [827, 0]
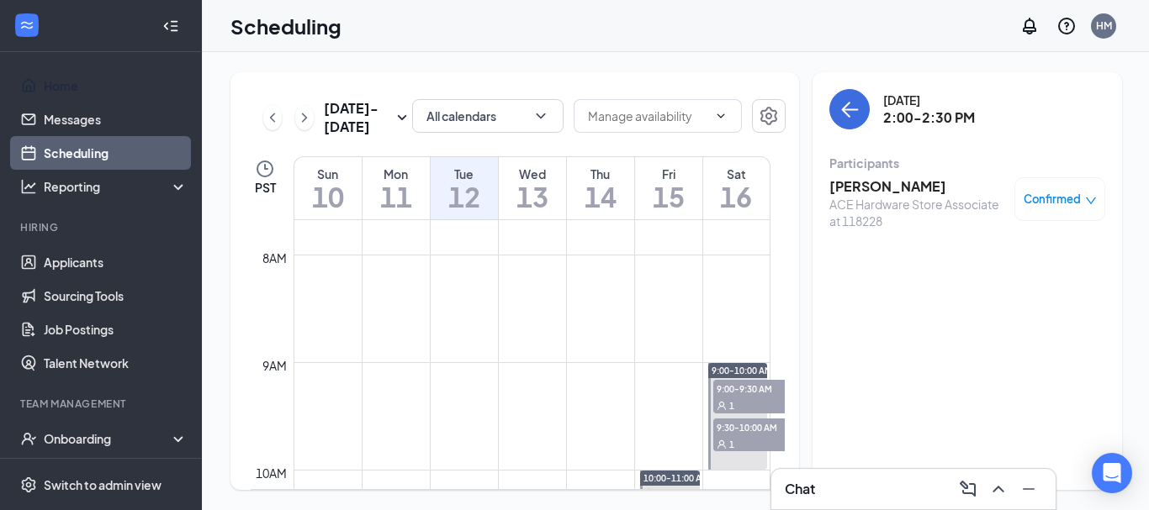
click at [723, 400] on div "1" at bounding box center [755, 405] width 84 height 17
click at [726, 425] on span "9:30-10:00 AM" at bounding box center [755, 427] width 84 height 17
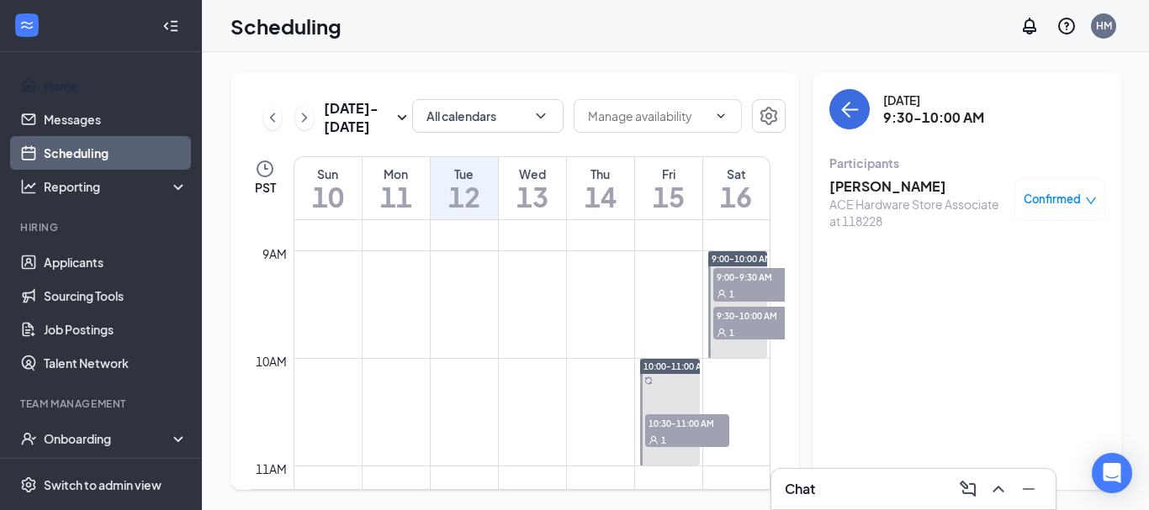
click at [696, 429] on span "10:30-11:00 AM" at bounding box center [687, 423] width 84 height 17
click at [309, 119] on icon "ChevronRight" at bounding box center [304, 118] width 17 height 20
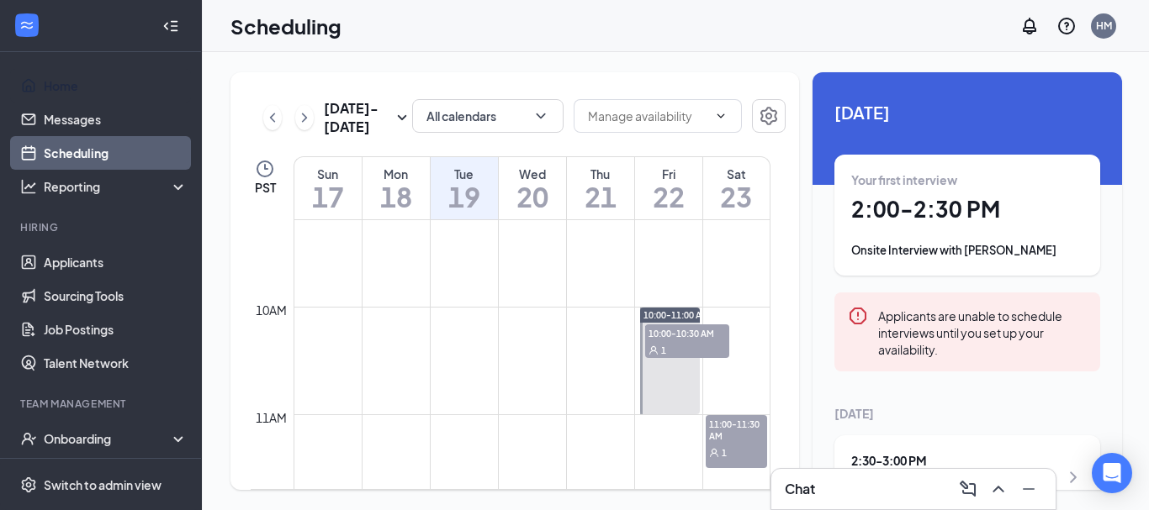
scroll to position [995, 0]
click at [682, 319] on div "10:00-10:30 AM 1" at bounding box center [686, 336] width 87 height 37
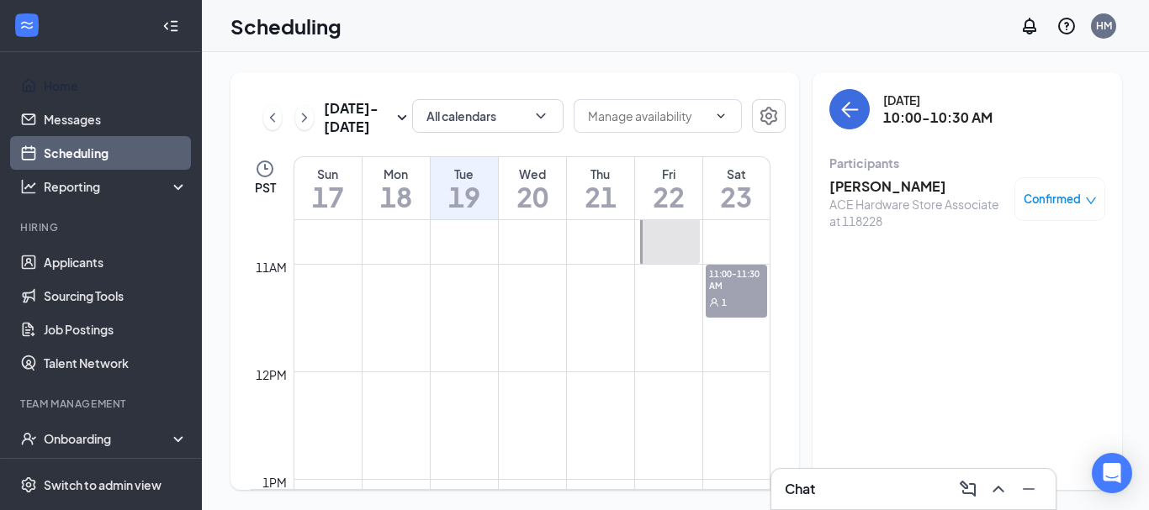
scroll to position [1163, 0]
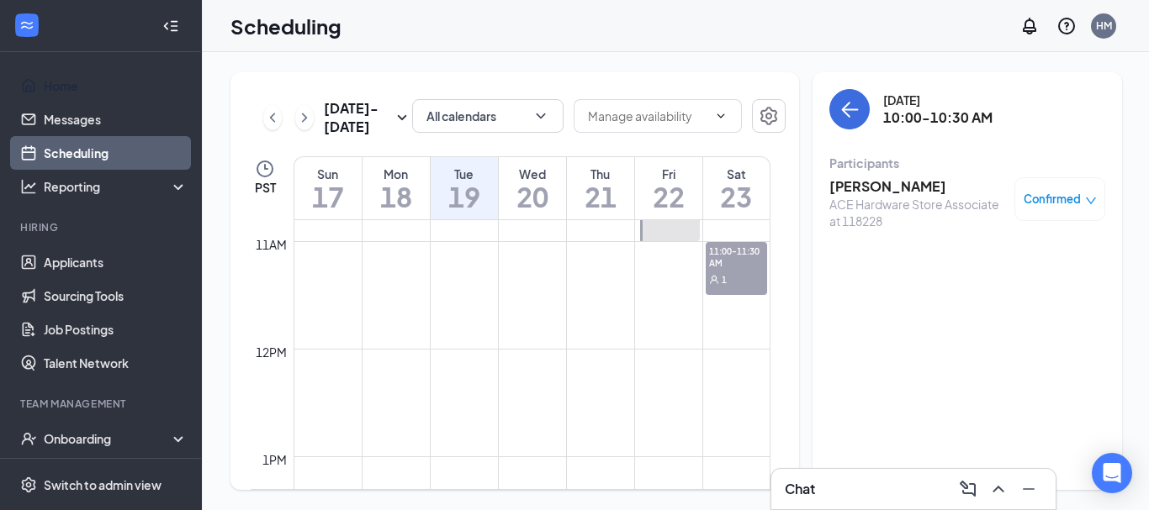
click at [714, 262] on span "11:00-11:30 AM" at bounding box center [737, 256] width 62 height 29
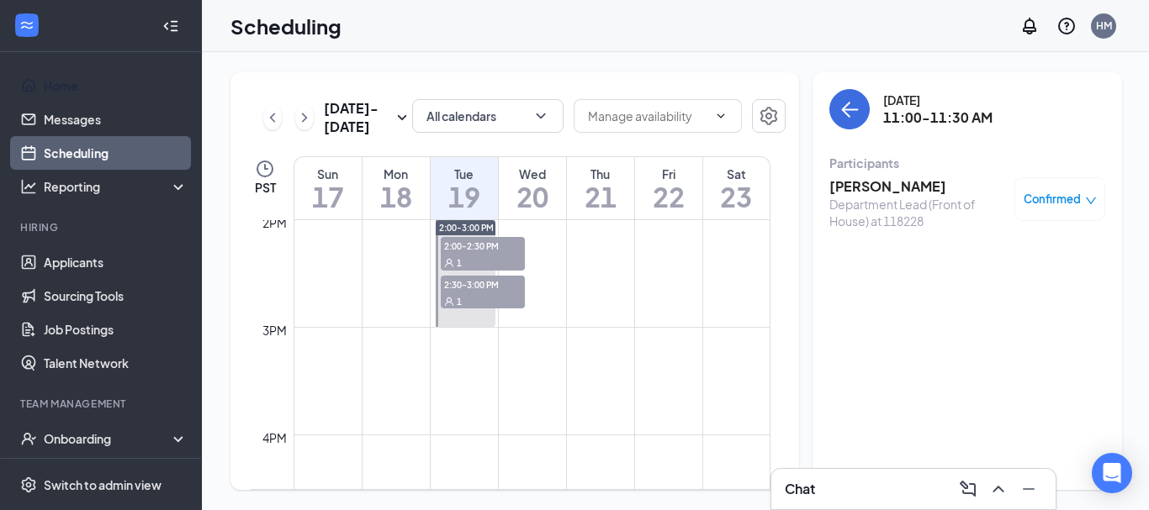
scroll to position [1499, 0]
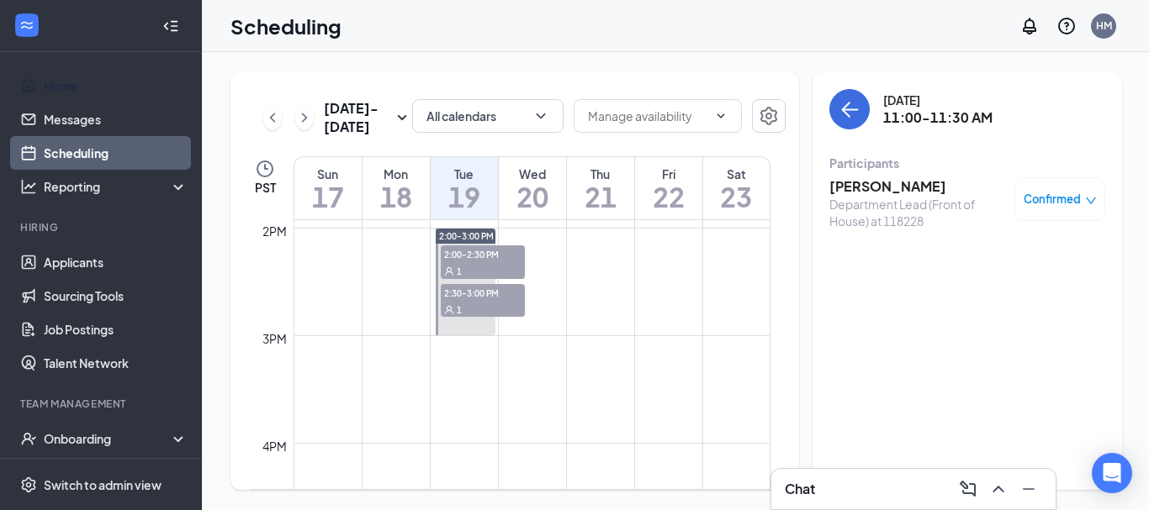
click at [476, 254] on span "2:00-2:30 PM" at bounding box center [483, 254] width 84 height 17
click at [857, 196] on div "ACE Hardware Store Associate at 118228" at bounding box center [917, 213] width 177 height 34
click at [855, 189] on h3 "[PERSON_NAME]" at bounding box center [917, 186] width 177 height 18
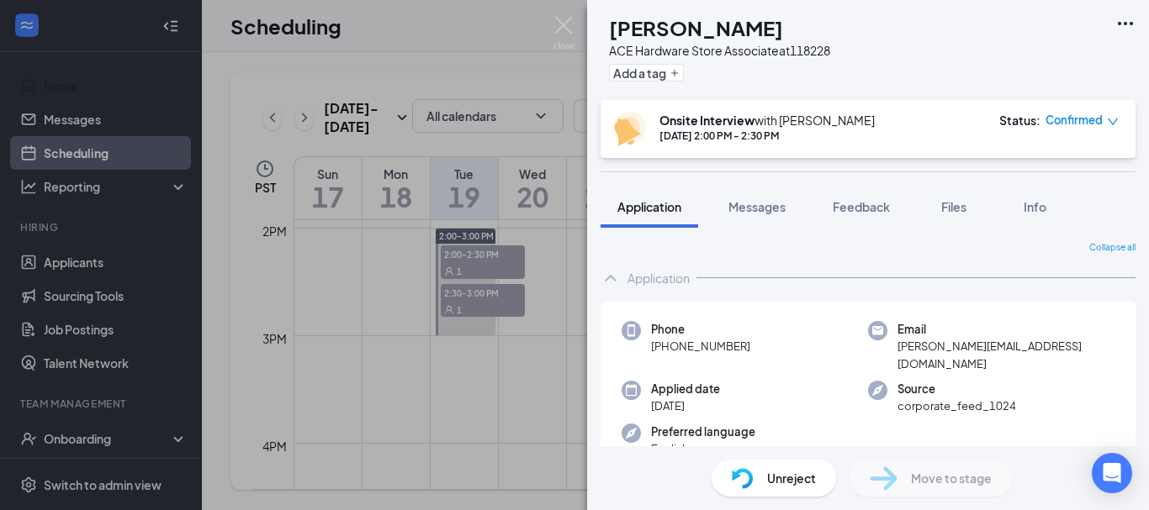
click at [462, 301] on div "LC [PERSON_NAME] ACE Hardware Store Associate at 118228 Add a tag Onsite Interv…" at bounding box center [574, 255] width 1149 height 510
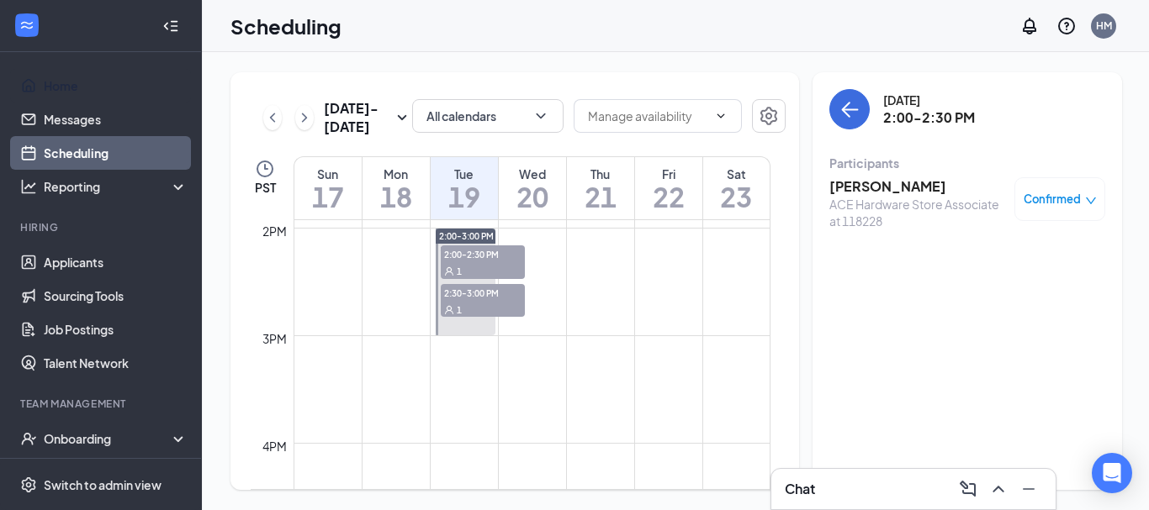
click at [462, 301] on div "1" at bounding box center [483, 309] width 84 height 17
click at [859, 188] on h3 "[PERSON_NAME]" at bounding box center [917, 186] width 177 height 18
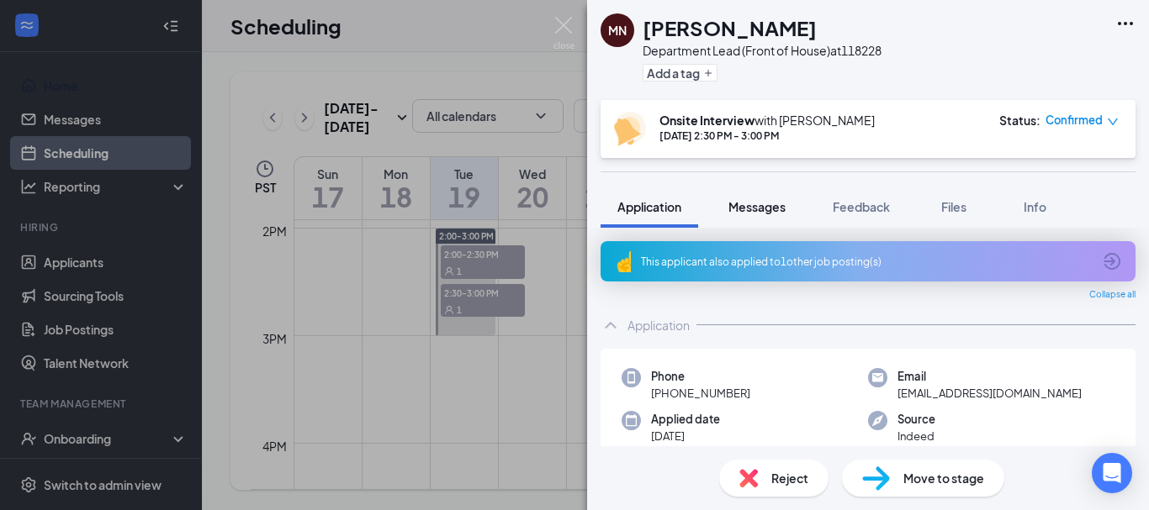
click at [726, 211] on button "Messages" at bounding box center [756, 207] width 91 height 42
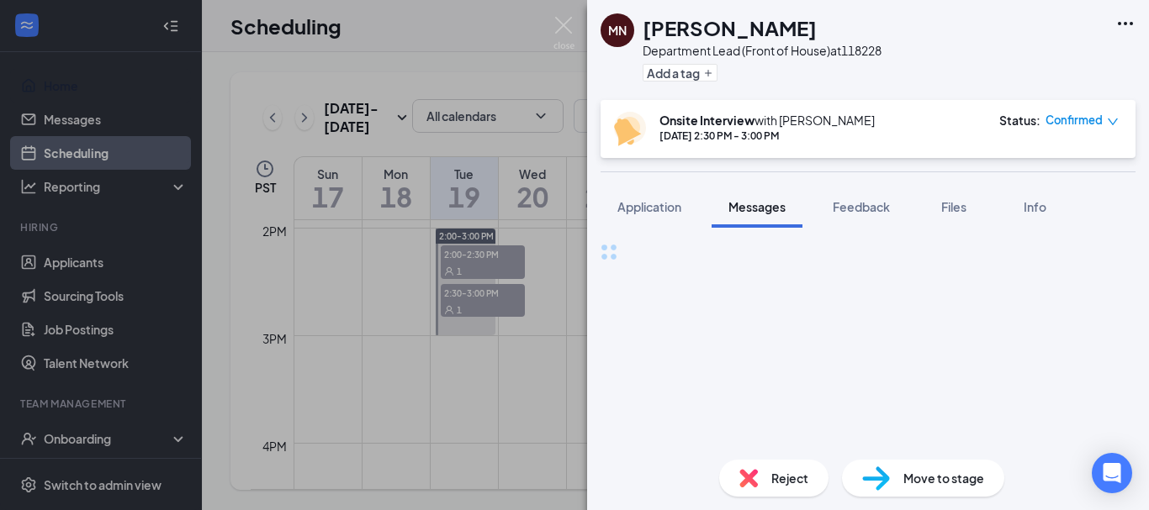
drag, startPoint x: 758, startPoint y: 341, endPoint x: 697, endPoint y: 320, distance: 64.1
click at [697, 261] on div "Full text editor Email SMS Send" at bounding box center [867, 250] width 535 height 19
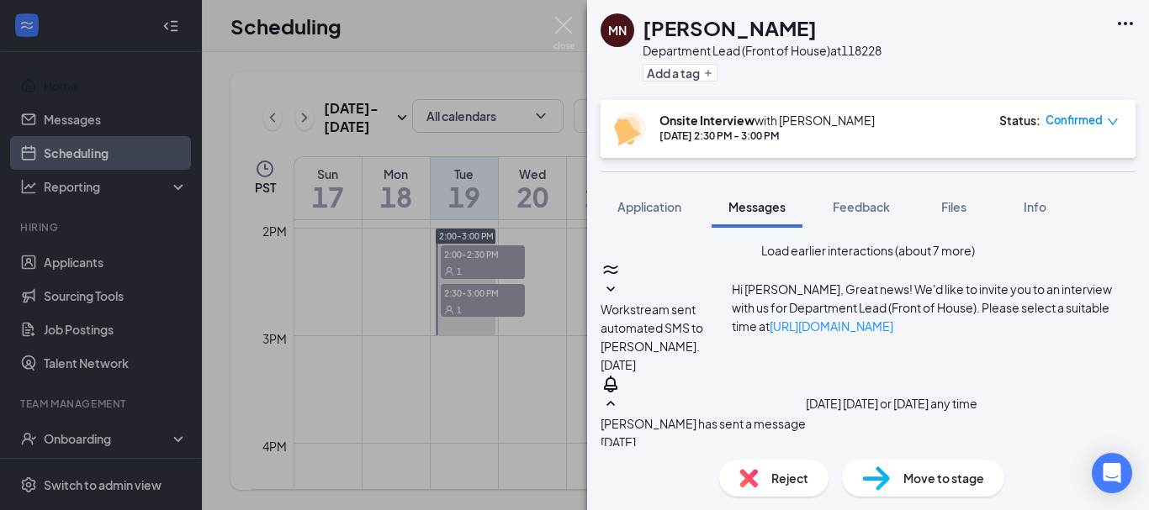
paste textarea "Hi [PERSON_NAME], Thank you for your time and patience throughout this process.…"
type textarea "Hi [PERSON_NAME], Thank you for your time and patience throughout this process.…"
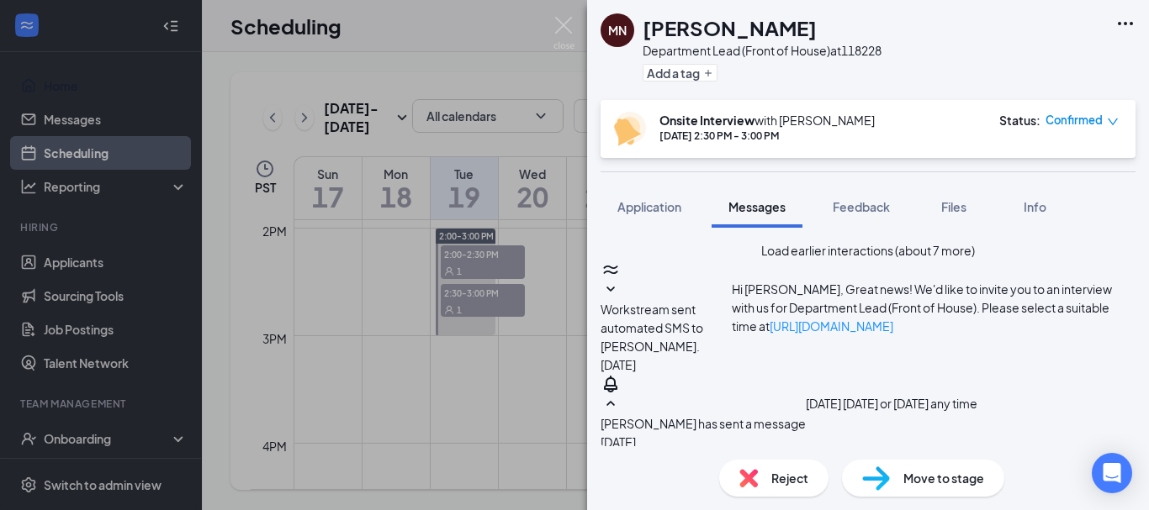
checkbox input "true"
click at [733, 489] on div "Reject" at bounding box center [773, 478] width 109 height 37
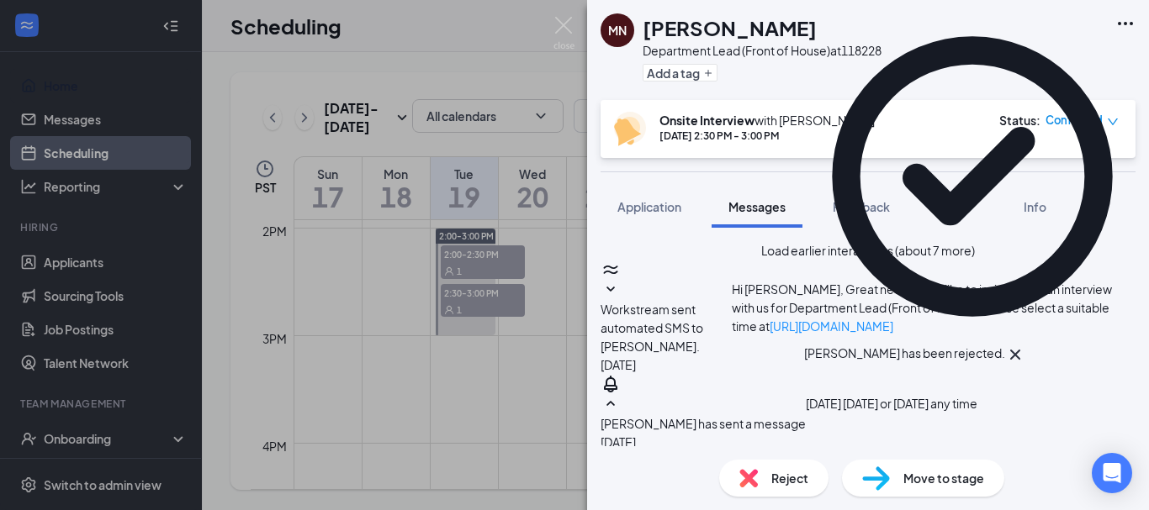
click at [460, 357] on div "MN [PERSON_NAME] Department Lead (Front of House) at 118228 Add a tag Onsite In…" at bounding box center [574, 255] width 1149 height 510
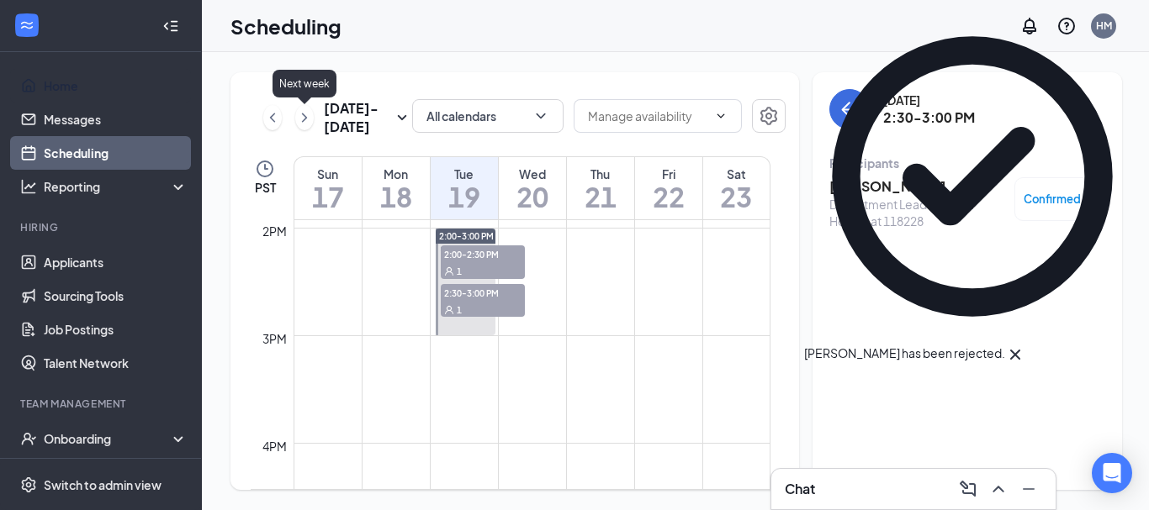
click at [308, 117] on icon "ChevronRight" at bounding box center [304, 118] width 17 height 20
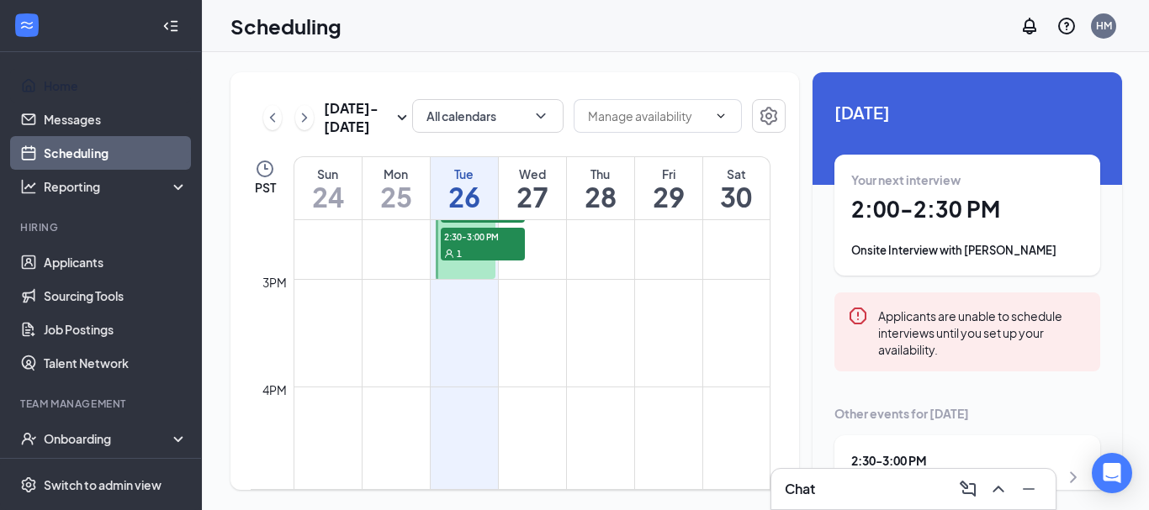
scroll to position [1499, 0]
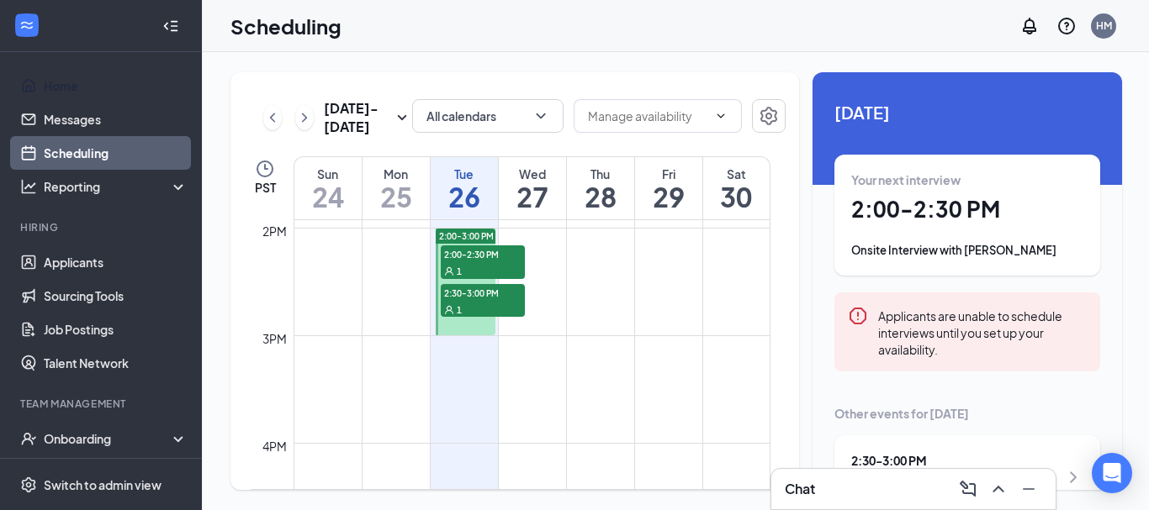
click at [466, 260] on span "2:00-2:30 PM" at bounding box center [483, 254] width 84 height 17
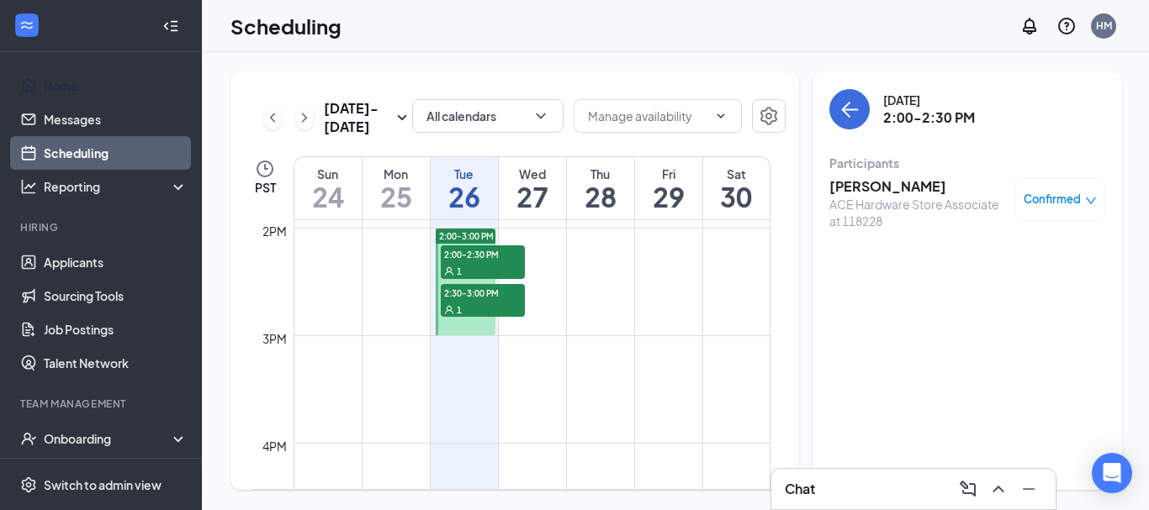
click at [484, 293] on span "2:30-3:00 PM" at bounding box center [483, 292] width 84 height 17
click at [452, 246] on span "2:00-2:30 PM" at bounding box center [483, 254] width 84 height 17
click at [875, 185] on h3 "[PERSON_NAME]" at bounding box center [917, 186] width 177 height 18
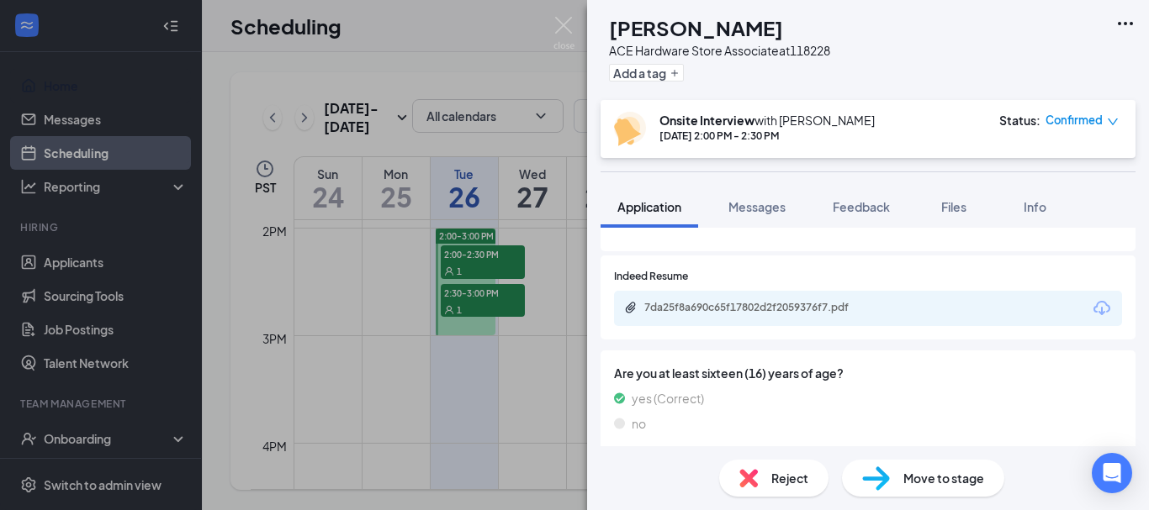
scroll to position [785, 0]
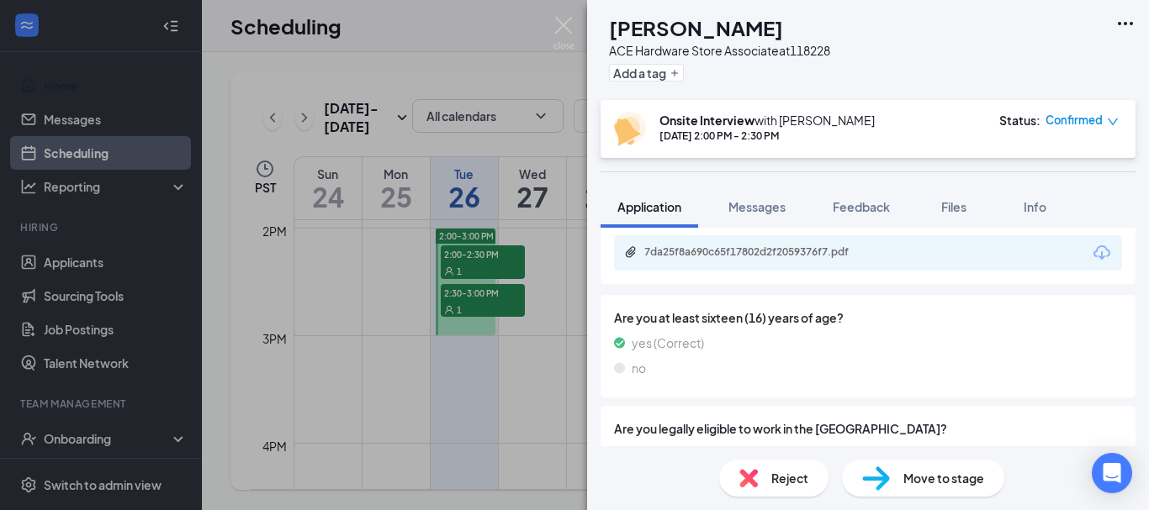
click at [667, 262] on div "7da25f8a690c65f17802d2f2059376f7.pdf" at bounding box center [760, 254] width 272 height 16
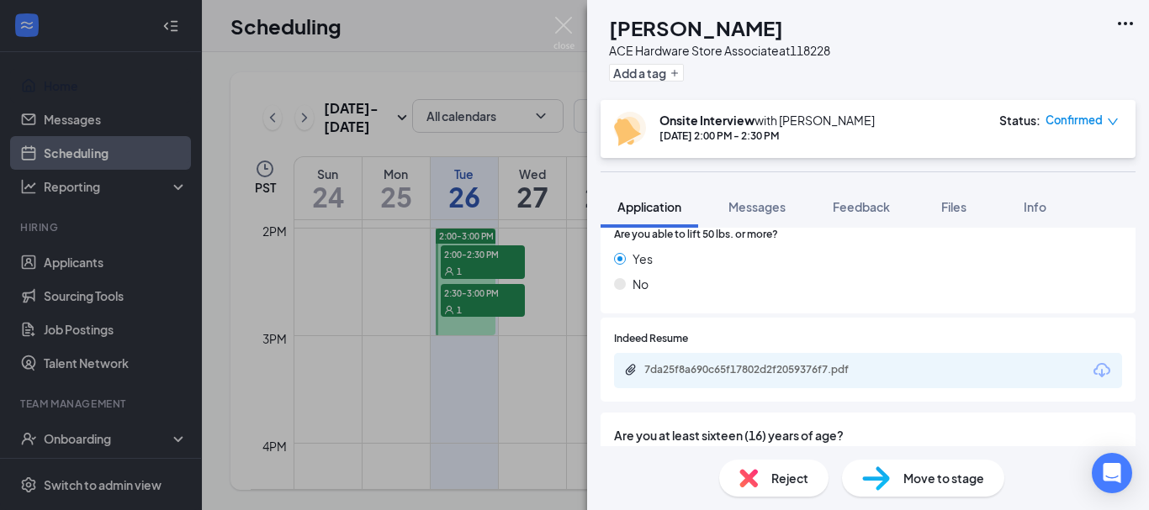
scroll to position [673, 0]
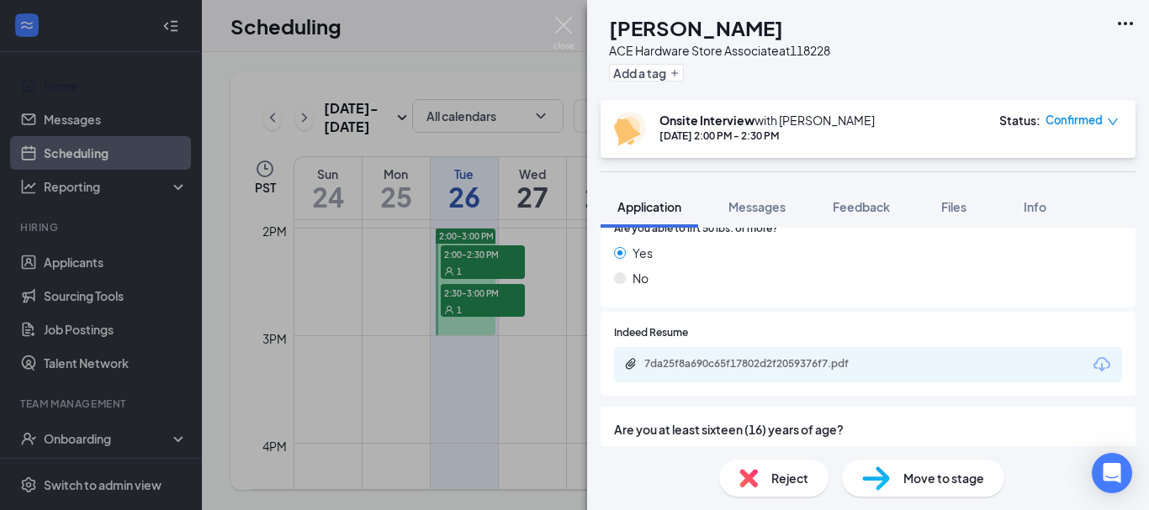
click at [462, 299] on div "HC [PERSON_NAME] ACE Hardware Store Associate at 118228 Add a tag Onsite Interv…" at bounding box center [574, 255] width 1149 height 510
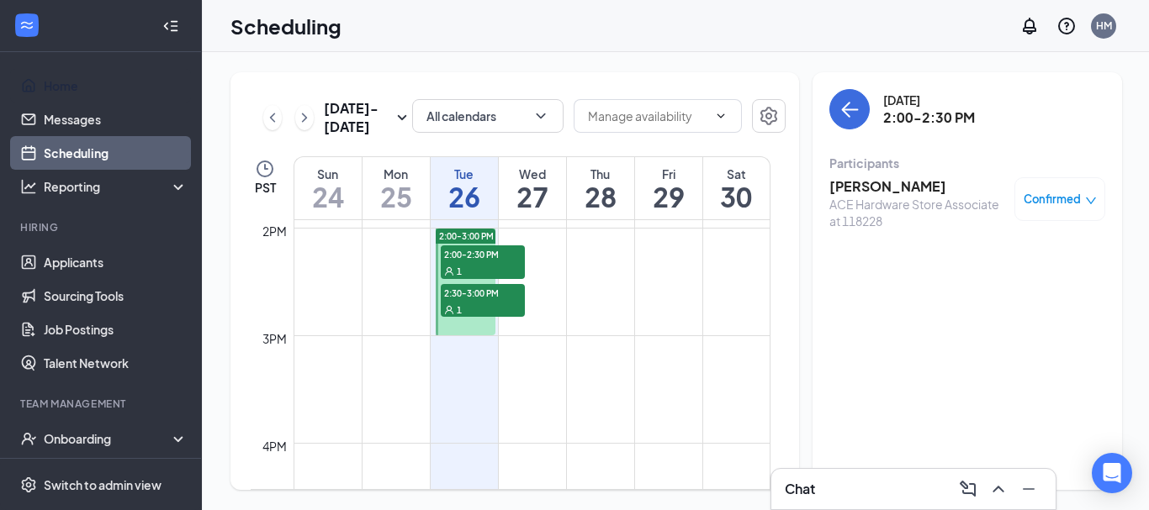
click at [456, 298] on span "2:30-3:00 PM" at bounding box center [483, 292] width 84 height 17
click at [856, 189] on h3 "[PERSON_NAME]" at bounding box center [917, 186] width 177 height 18
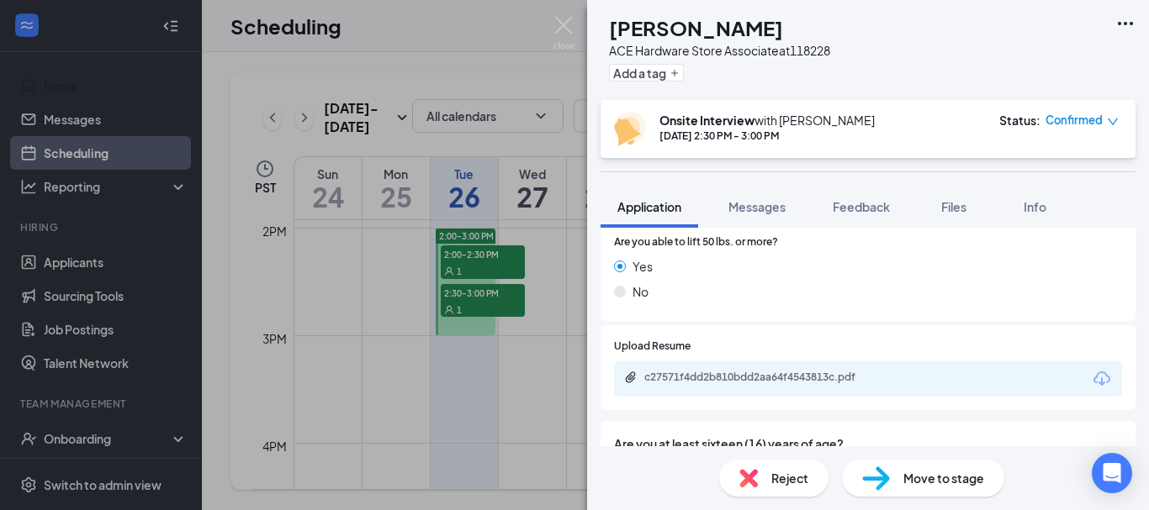
scroll to position [874, 0]
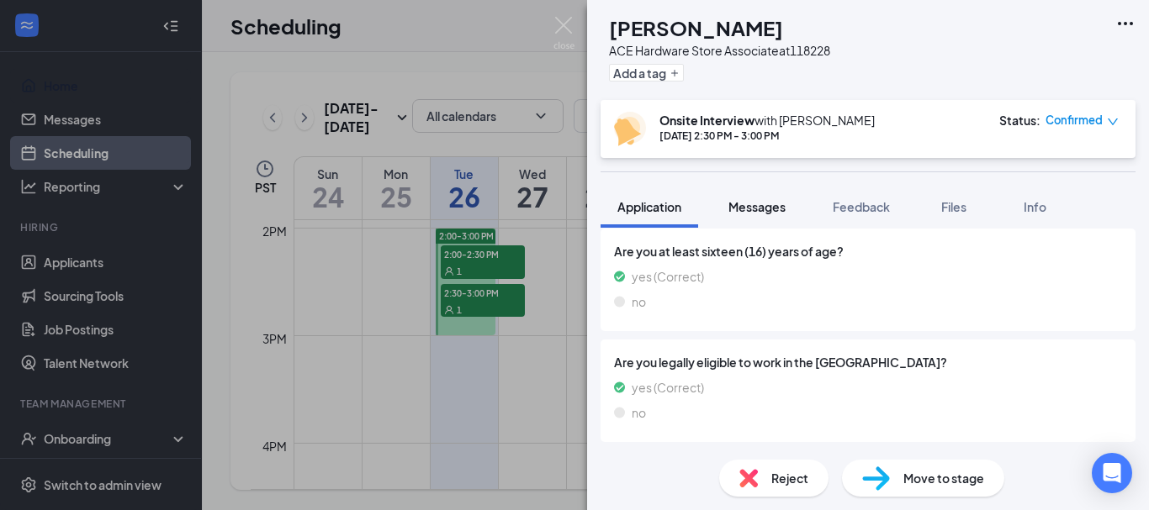
drag, startPoint x: 753, startPoint y: 203, endPoint x: 740, endPoint y: 216, distance: 17.8
click at [751, 203] on span "Messages" at bounding box center [756, 206] width 57 height 15
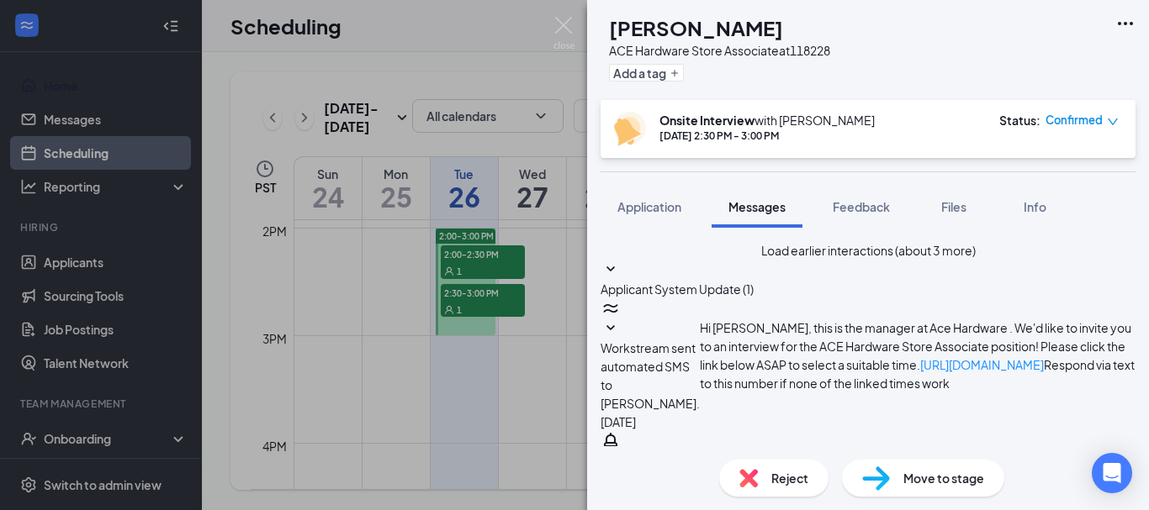
scroll to position [894, 0]
click at [517, 256] on div "[PERSON_NAME] [PERSON_NAME] ACE Hardware Store Associate at 118228 Add a tag On…" at bounding box center [574, 255] width 1149 height 510
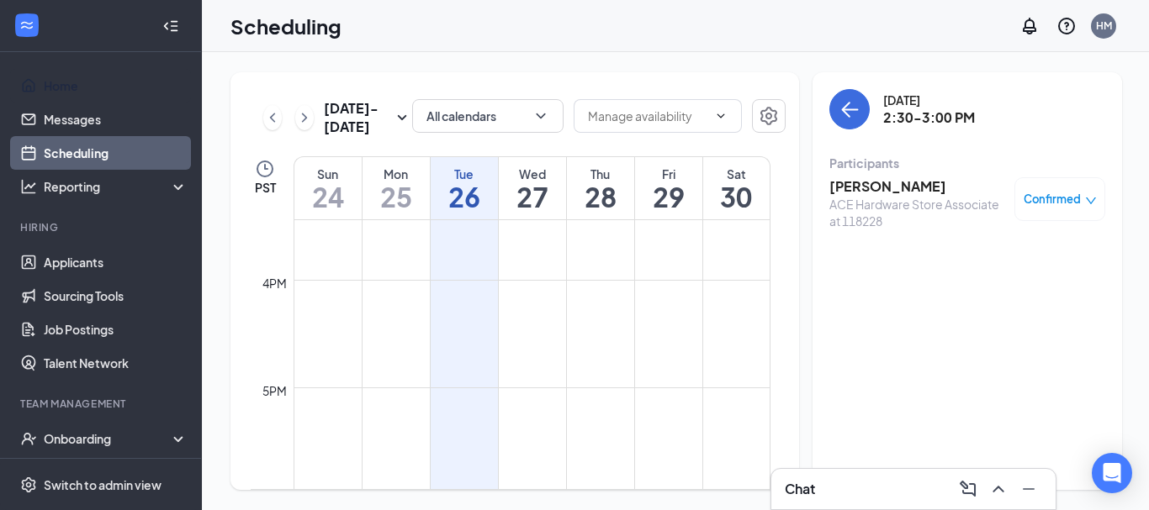
scroll to position [1499, 0]
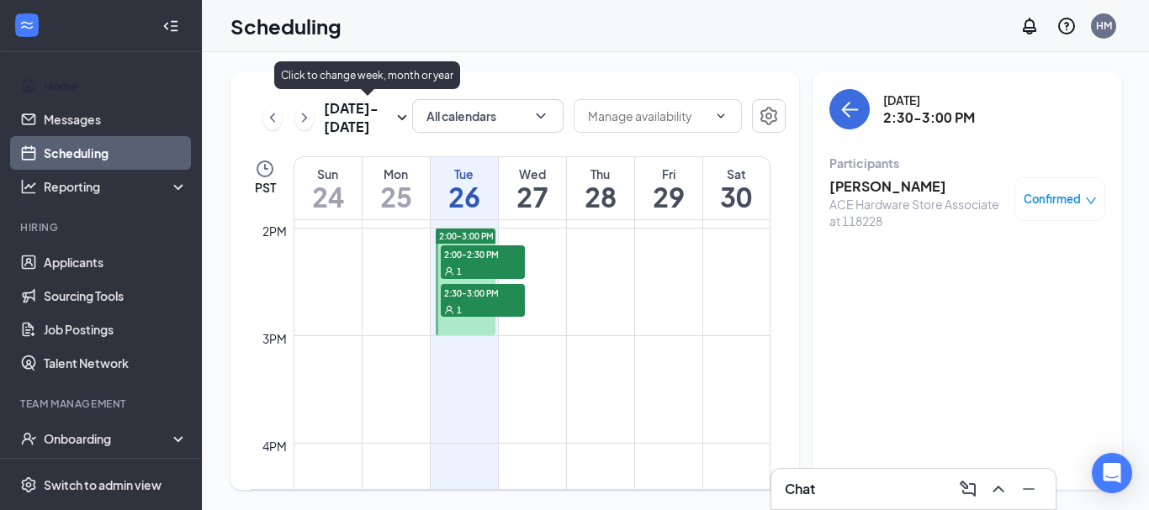
drag, startPoint x: 299, startPoint y: 123, endPoint x: 596, endPoint y: 235, distance: 317.2
click at [299, 122] on icon "ChevronRight" at bounding box center [304, 118] width 17 height 20
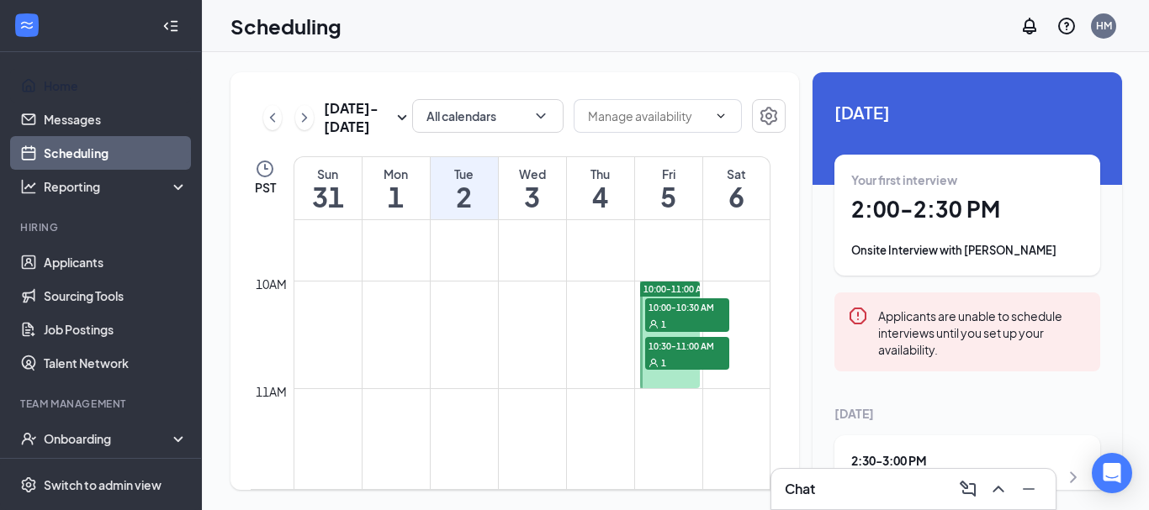
scroll to position [1051, 0]
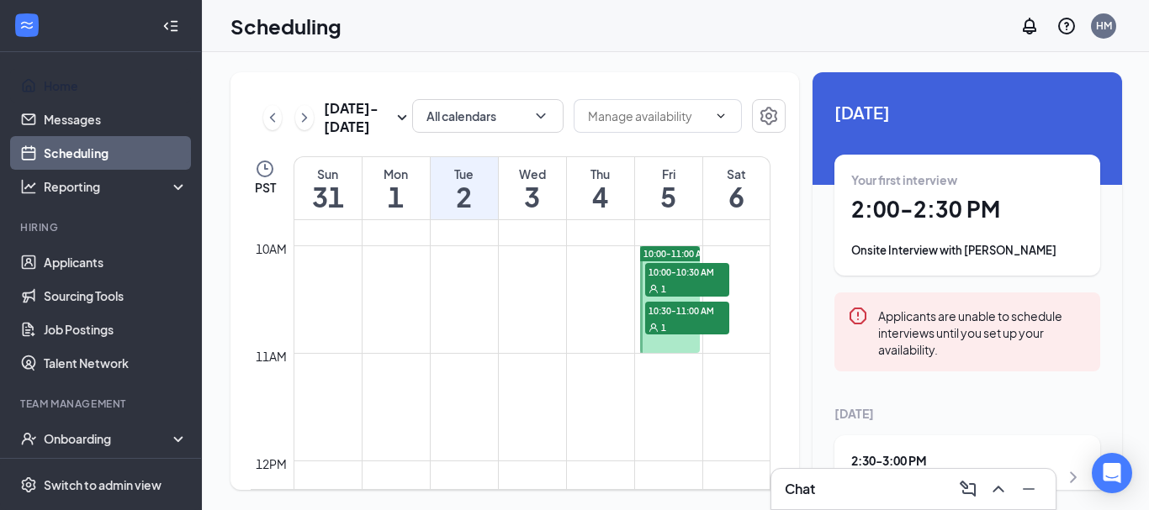
click at [706, 269] on span "10:00-10:30 AM" at bounding box center [687, 271] width 84 height 17
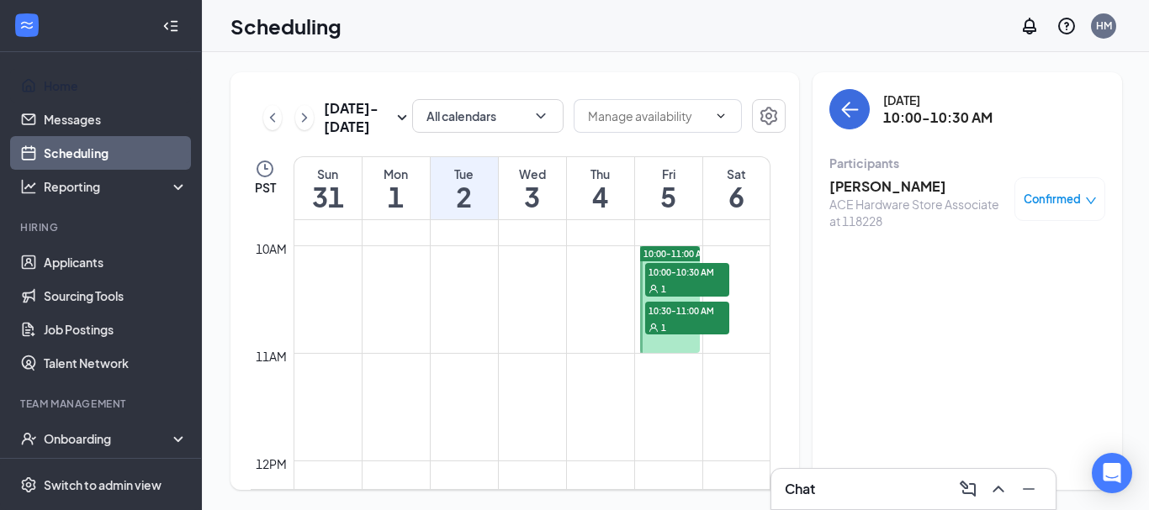
click at [675, 319] on div "1" at bounding box center [687, 327] width 84 height 17
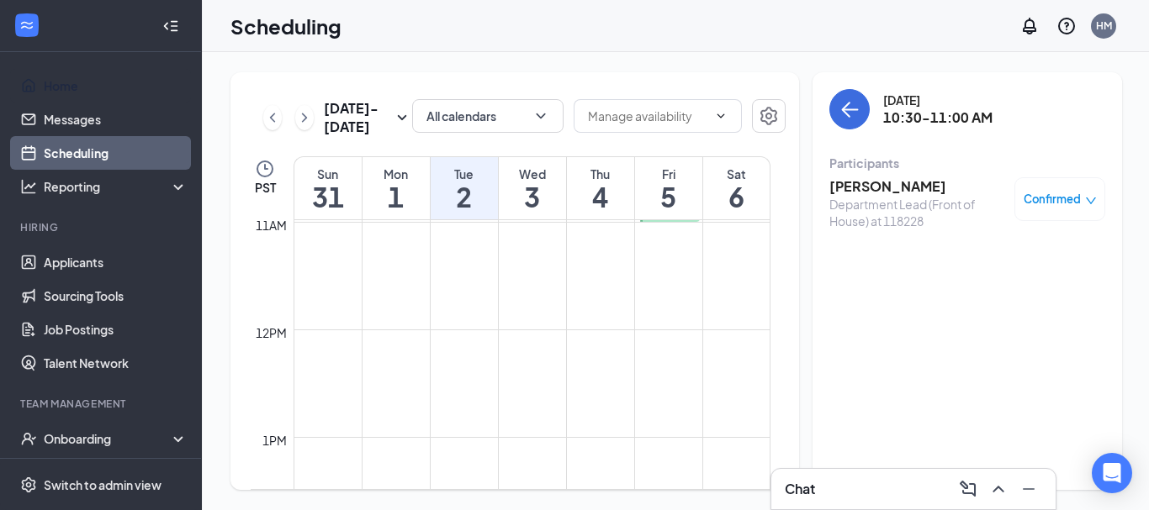
scroll to position [1444, 0]
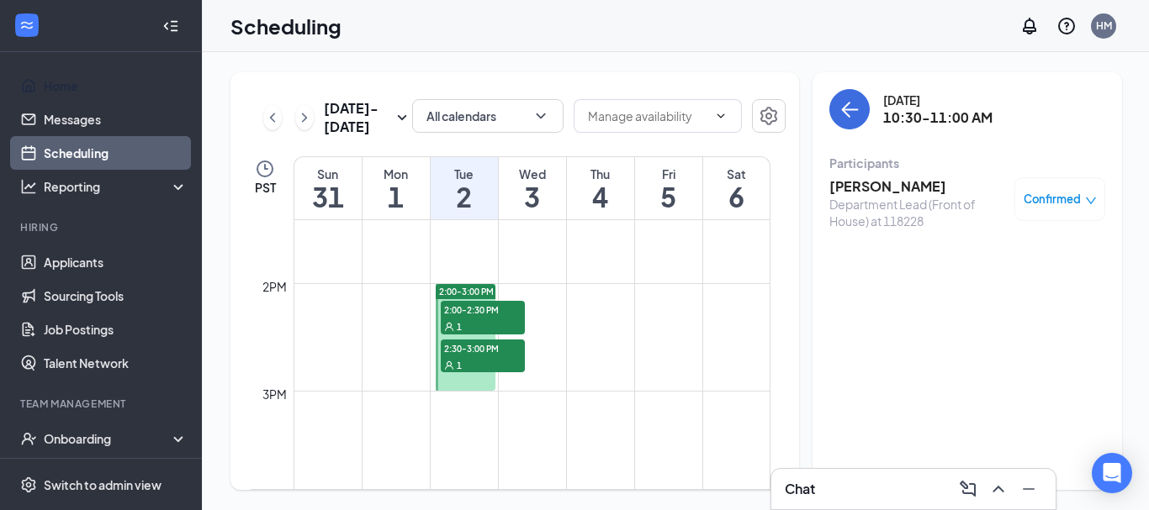
click at [499, 315] on span "2:00-2:30 PM" at bounding box center [483, 309] width 84 height 17
drag, startPoint x: 489, startPoint y: 348, endPoint x: 498, endPoint y: 341, distance: 11.3
click at [489, 348] on span "2:30-3:00 PM" at bounding box center [483, 348] width 84 height 17
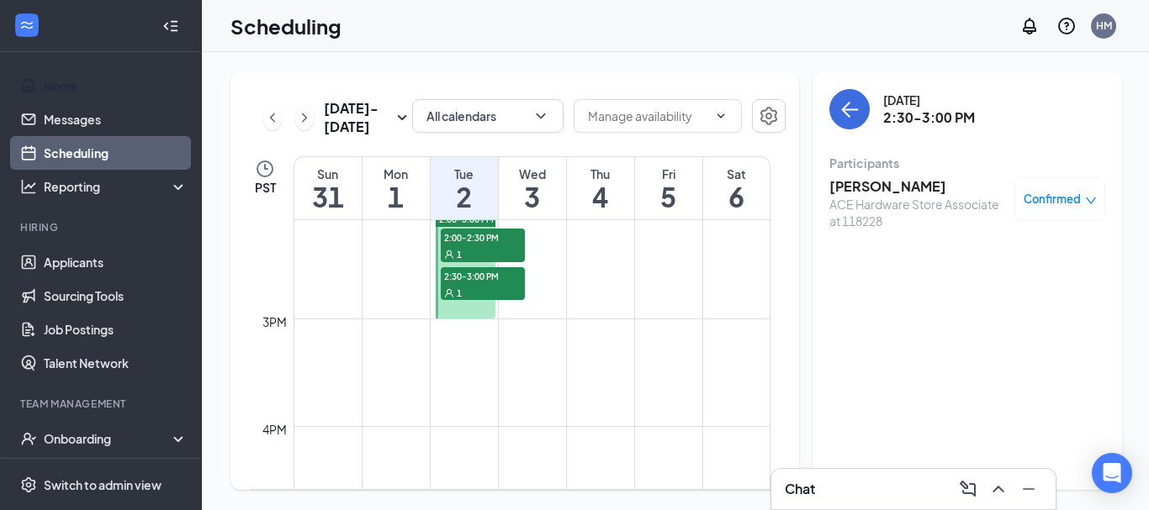
scroll to position [1499, 0]
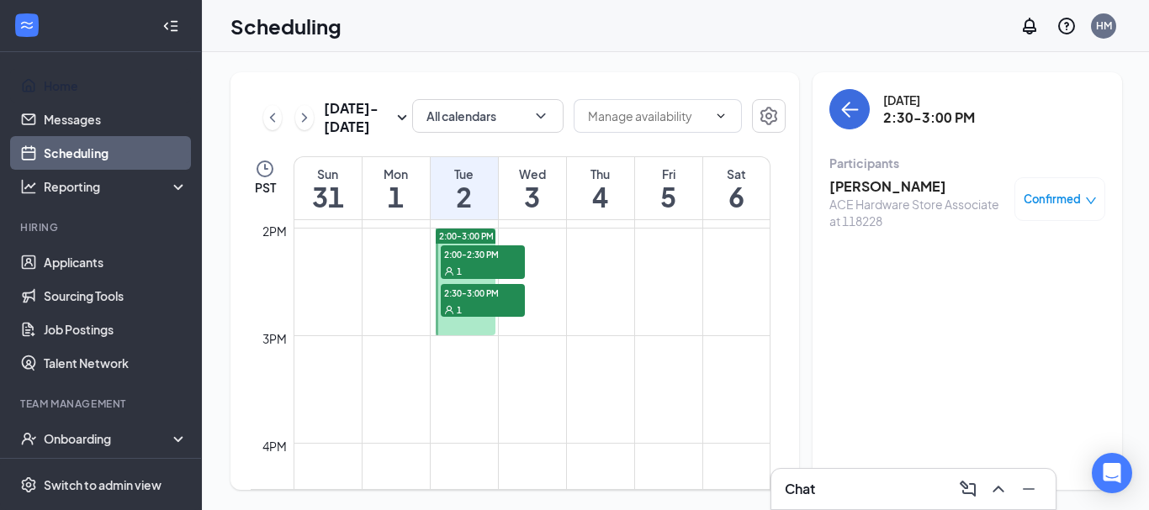
click at [875, 189] on h3 "[PERSON_NAME]" at bounding box center [917, 186] width 177 height 18
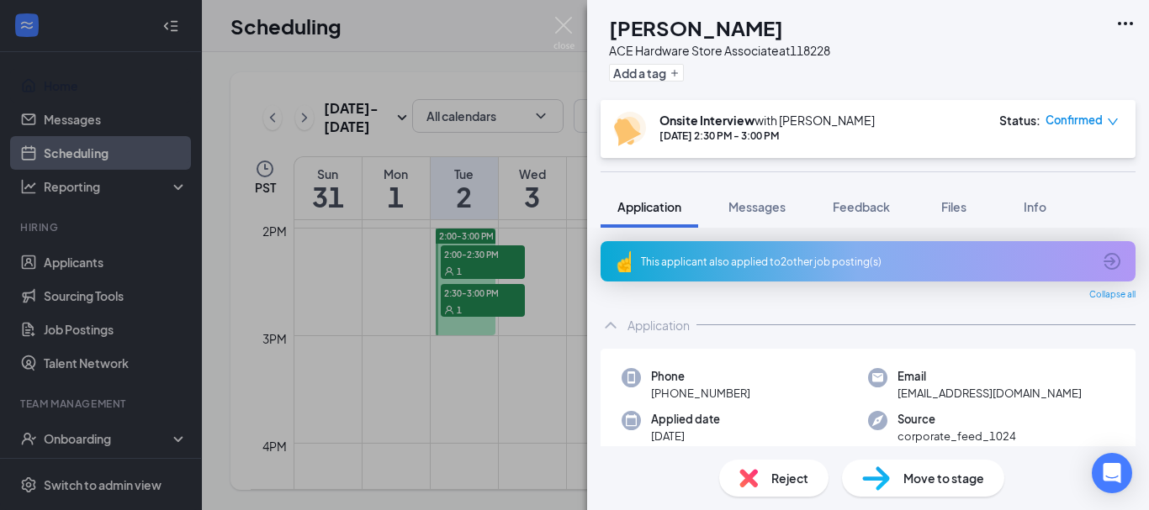
click at [701, 254] on div "This applicant also applied to 2 other job posting(s)" at bounding box center [867, 261] width 535 height 40
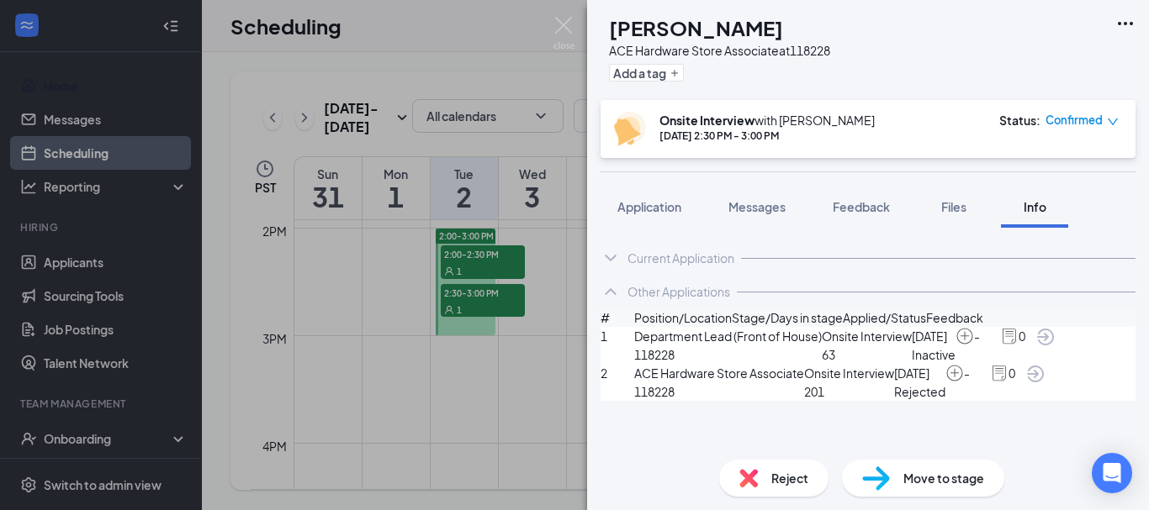
scroll to position [43, 0]
click at [757, 203] on span "Messages" at bounding box center [756, 206] width 57 height 15
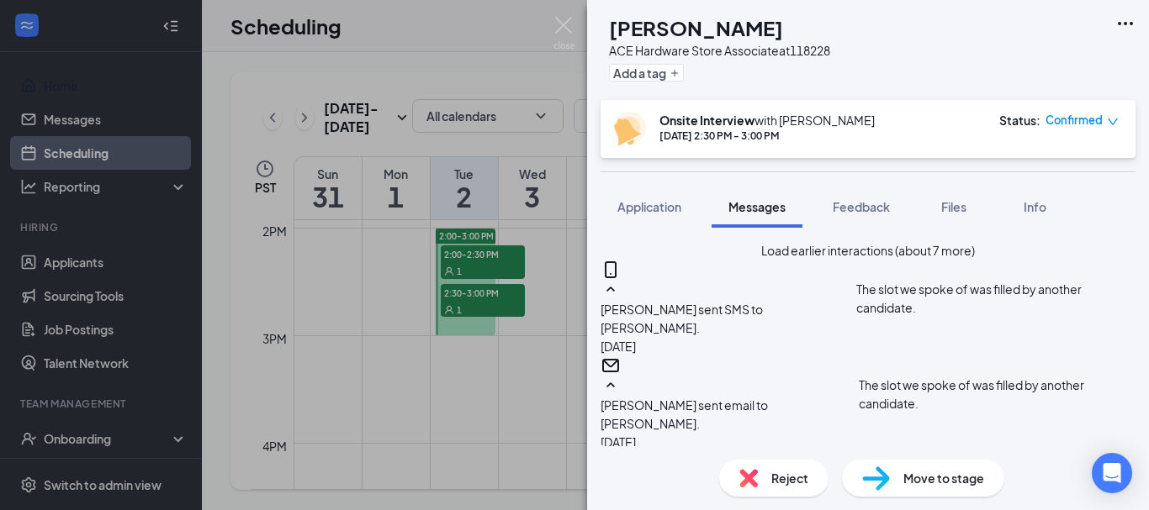
click at [843, 260] on button "Load earlier interactions (about 7 more)" at bounding box center [868, 250] width 214 height 18
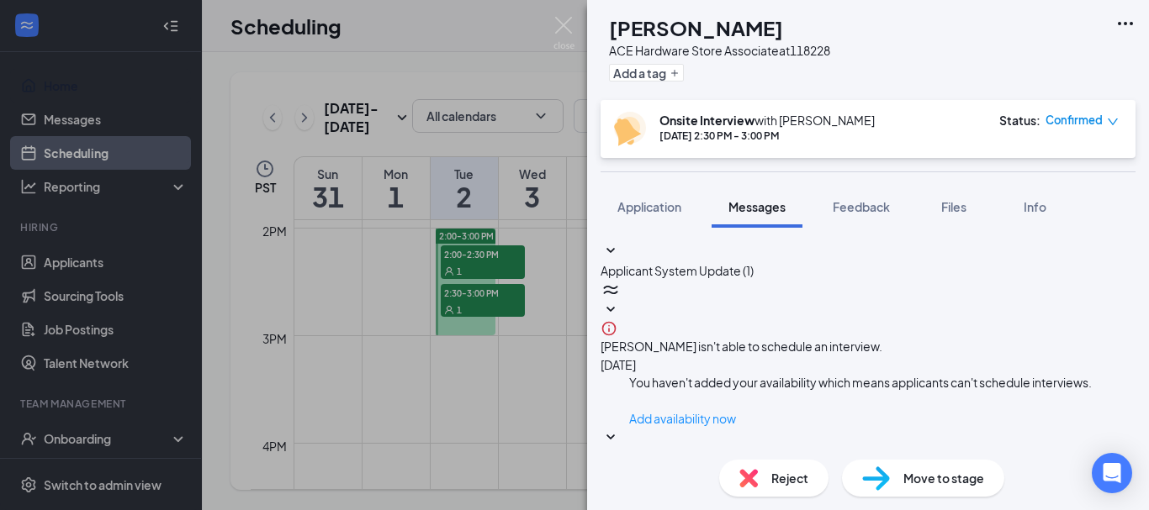
scroll to position [1575, 0]
click at [561, 288] on div "[PERSON_NAME] ACE Hardware Store Associate at 118228 Add a tag Onsite Interview…" at bounding box center [574, 255] width 1149 height 510
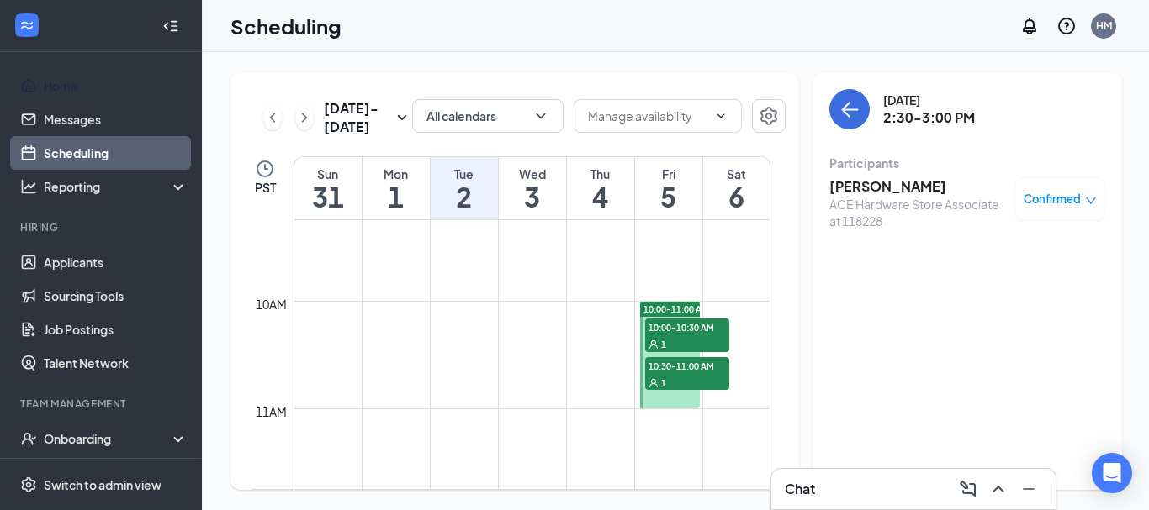
scroll to position [995, 0]
click at [679, 336] on div "1" at bounding box center [687, 344] width 84 height 17
click at [711, 377] on div "1" at bounding box center [687, 383] width 84 height 17
click at [865, 186] on h3 "[PERSON_NAME]" at bounding box center [917, 186] width 177 height 18
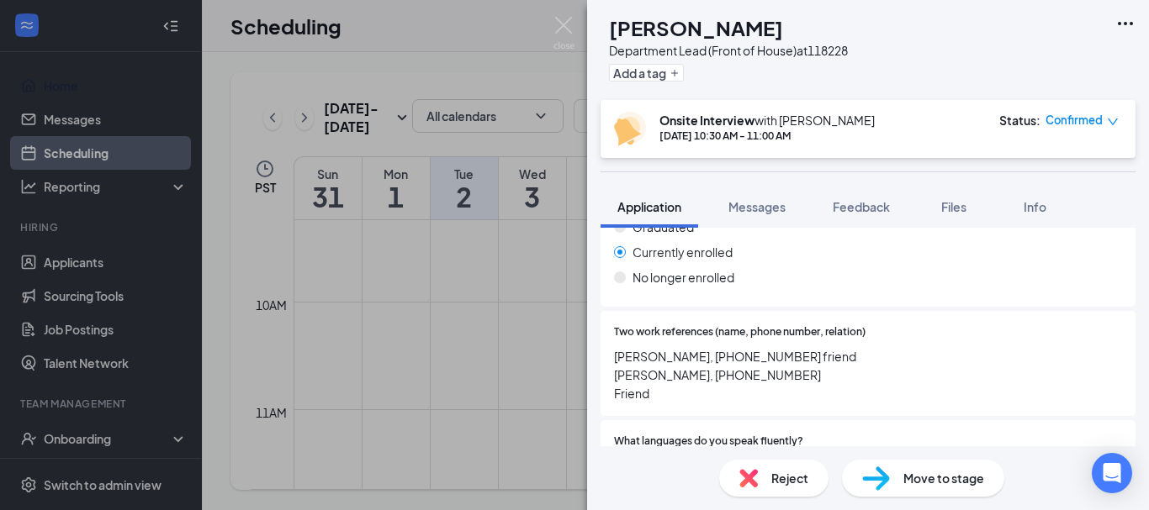
scroll to position [1122, 0]
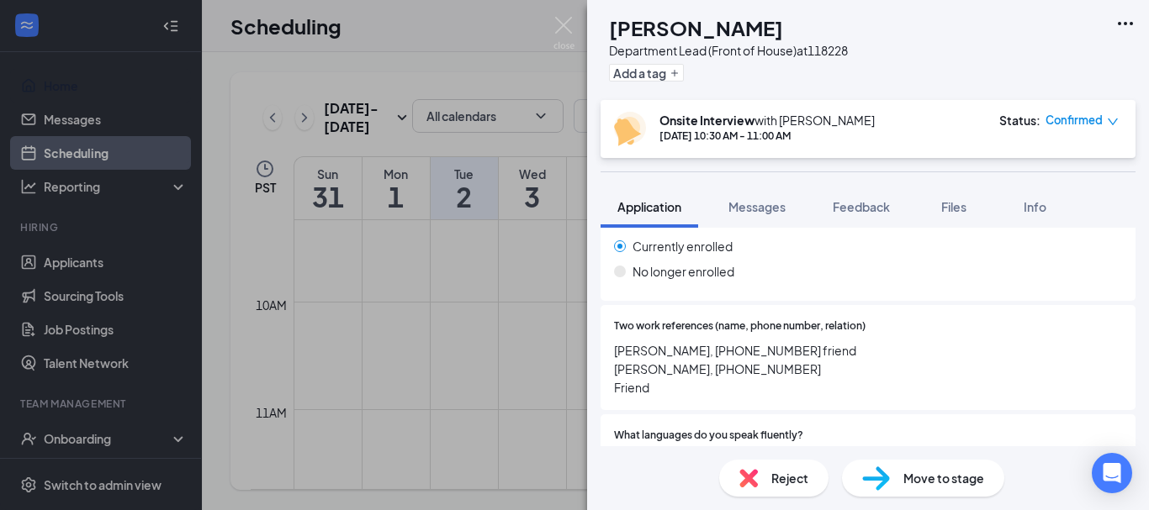
click at [559, 18] on img at bounding box center [563, 33] width 21 height 33
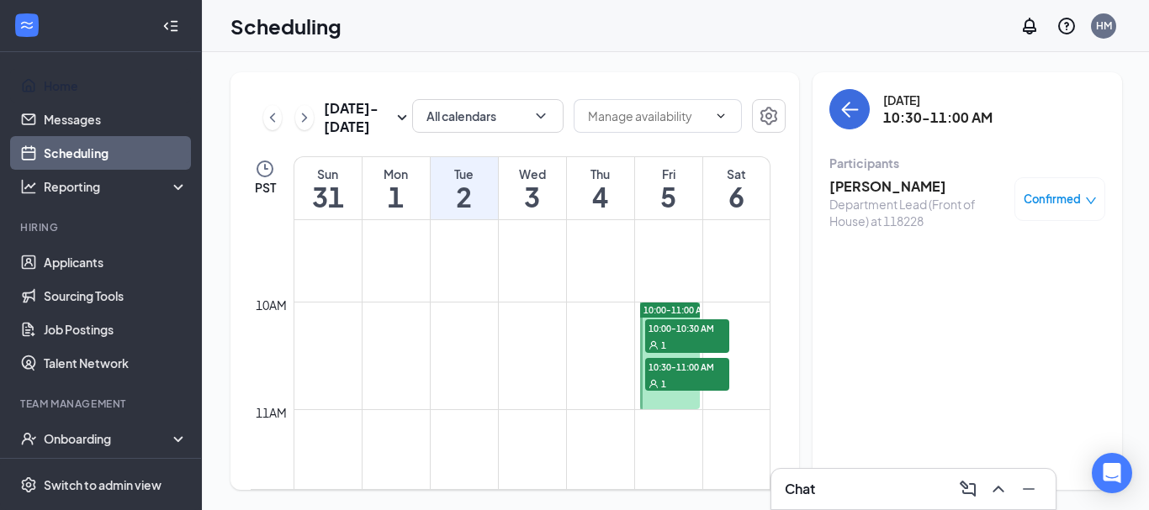
click at [695, 328] on span "10:00-10:30 AM" at bounding box center [687, 328] width 84 height 17
click at [864, 182] on h3 "[PERSON_NAME]" at bounding box center [917, 186] width 177 height 18
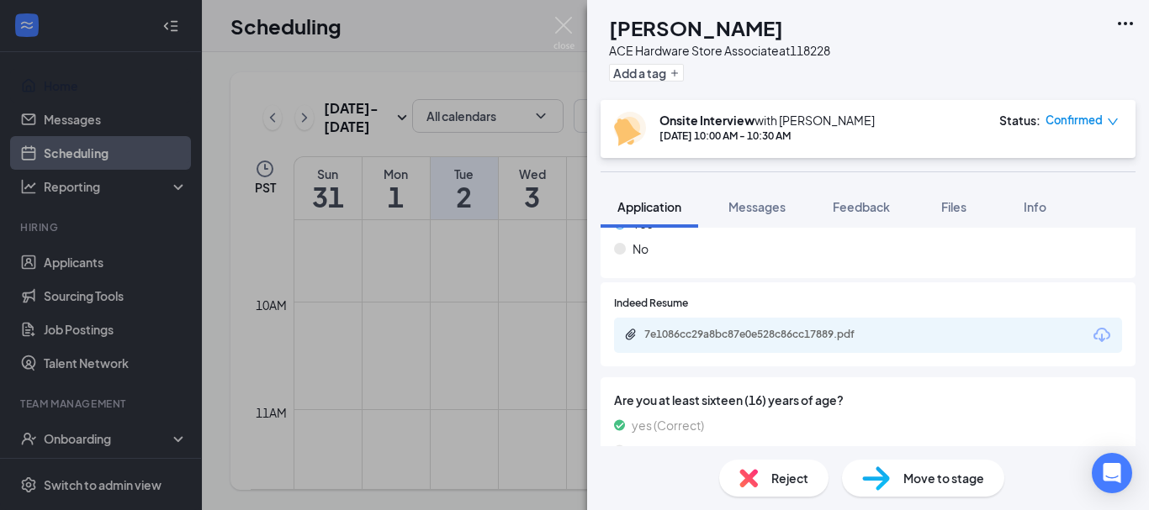
scroll to position [706, 0]
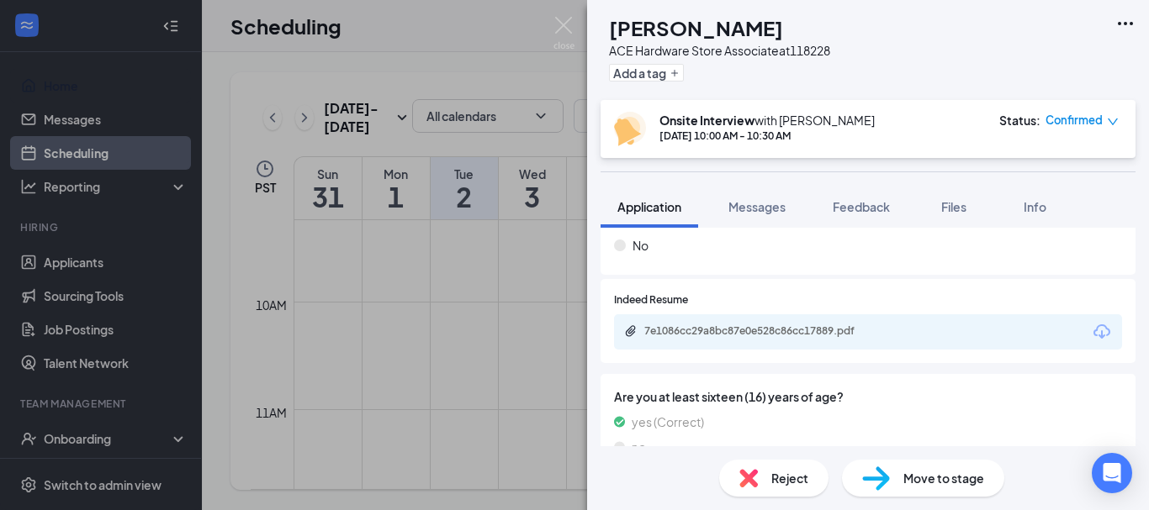
click at [734, 340] on div "7e1086cc29a8bc87e0e528c86cc17889.pdf" at bounding box center [758, 326] width 223 height 34
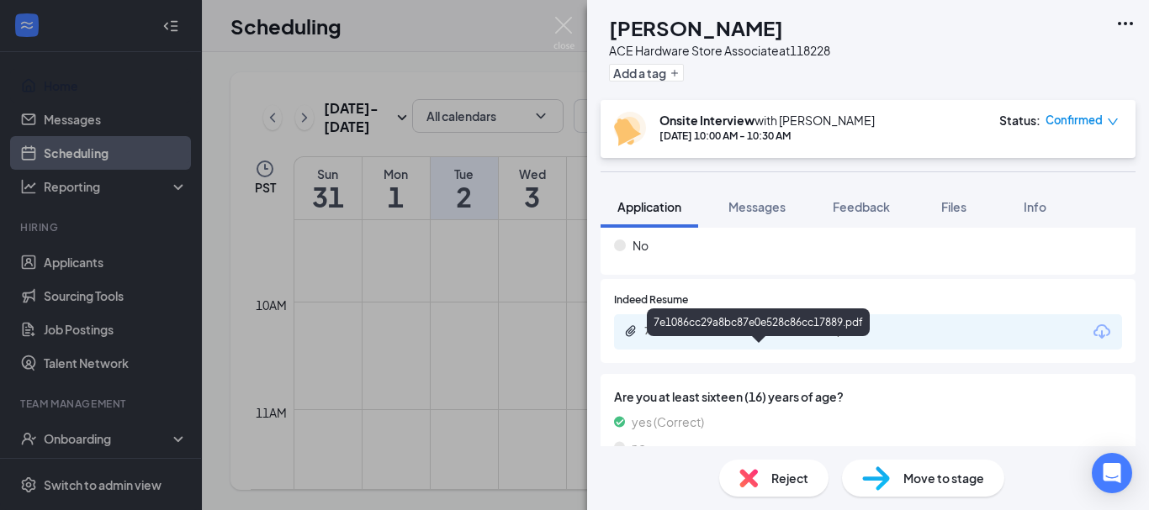
click at [744, 338] on div "7e1086cc29a8bc87e0e528c86cc17889.pdf" at bounding box center [761, 331] width 235 height 13
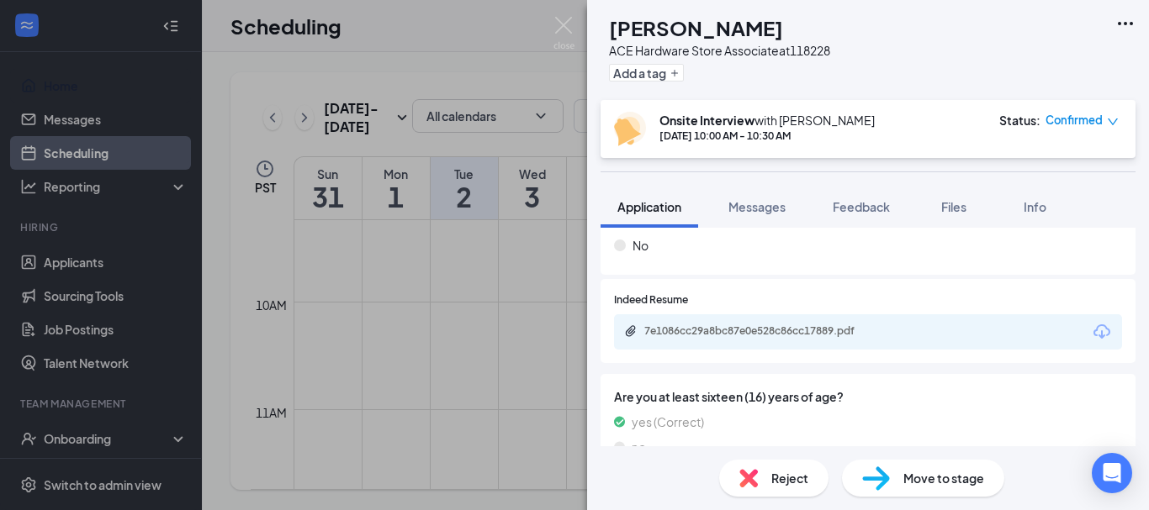
click at [536, 246] on div "RS [PERSON_NAME] ACE Hardware Store Associate at 118228 Add a tag Onsite Interv…" at bounding box center [574, 255] width 1149 height 510
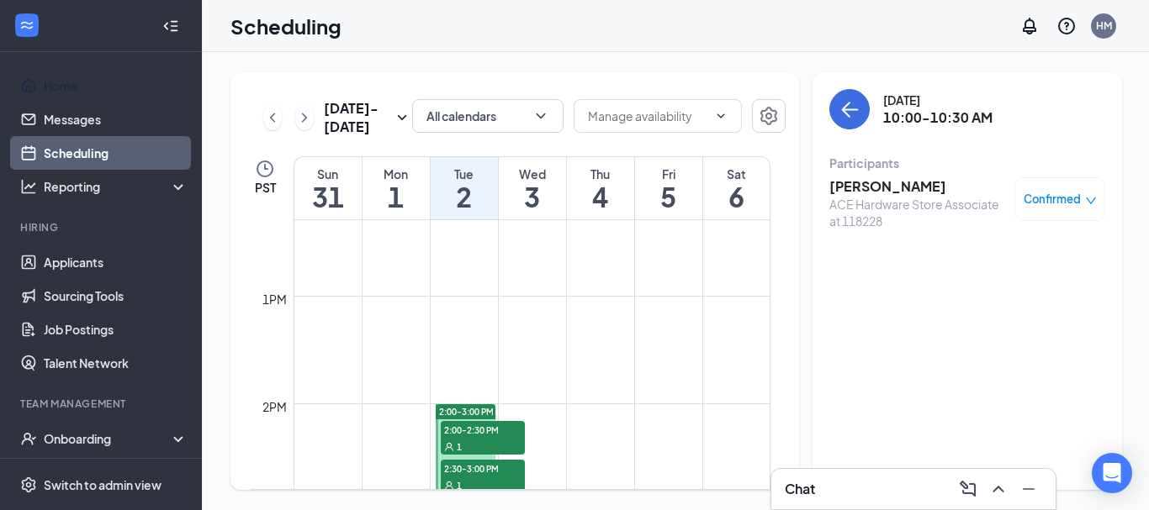
scroll to position [1331, 0]
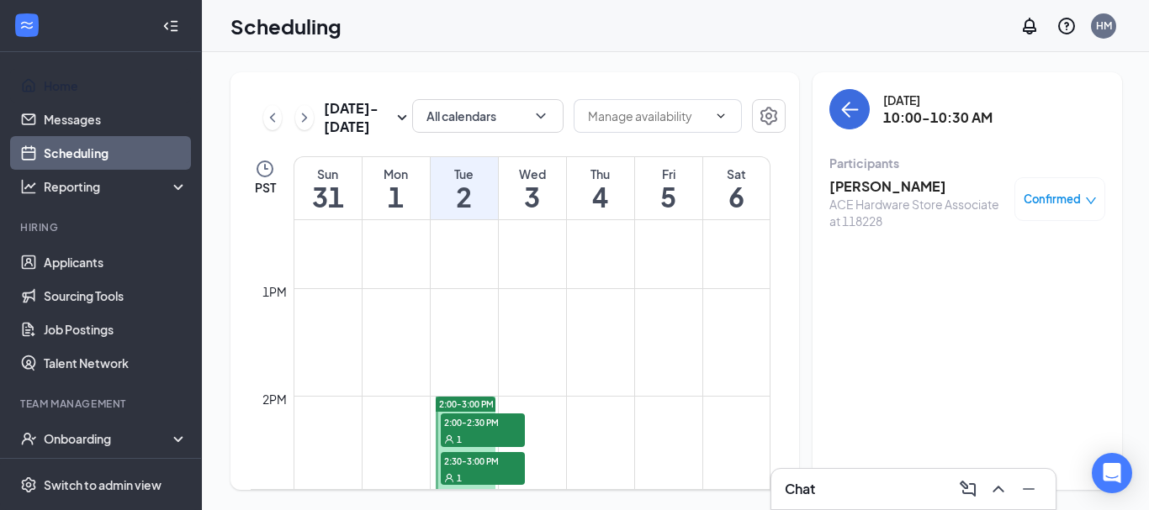
click at [452, 425] on span "2:00-2:30 PM" at bounding box center [483, 422] width 84 height 17
click at [866, 188] on h3 "[PERSON_NAME]" at bounding box center [917, 186] width 177 height 18
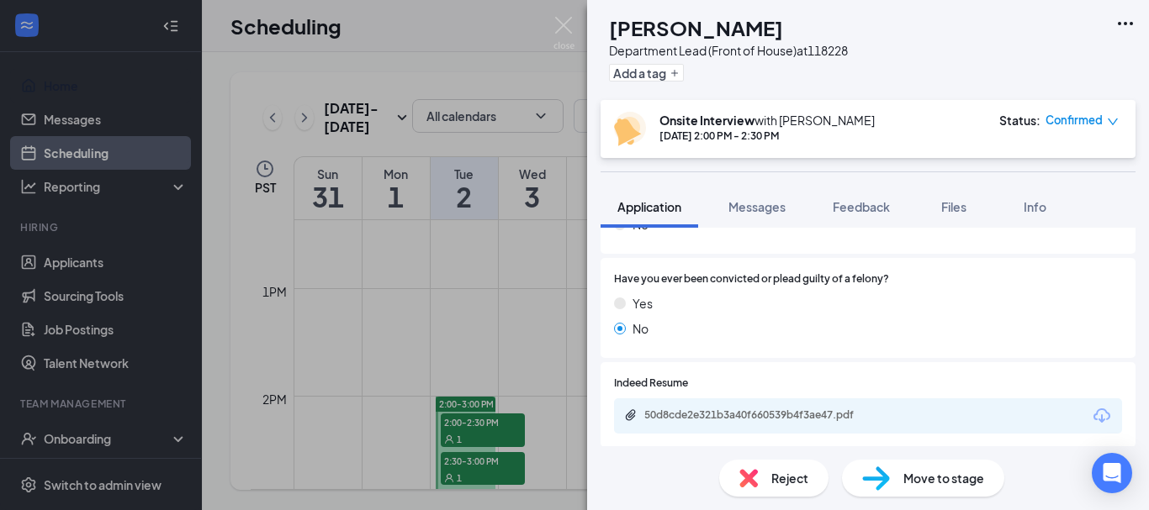
scroll to position [449, 0]
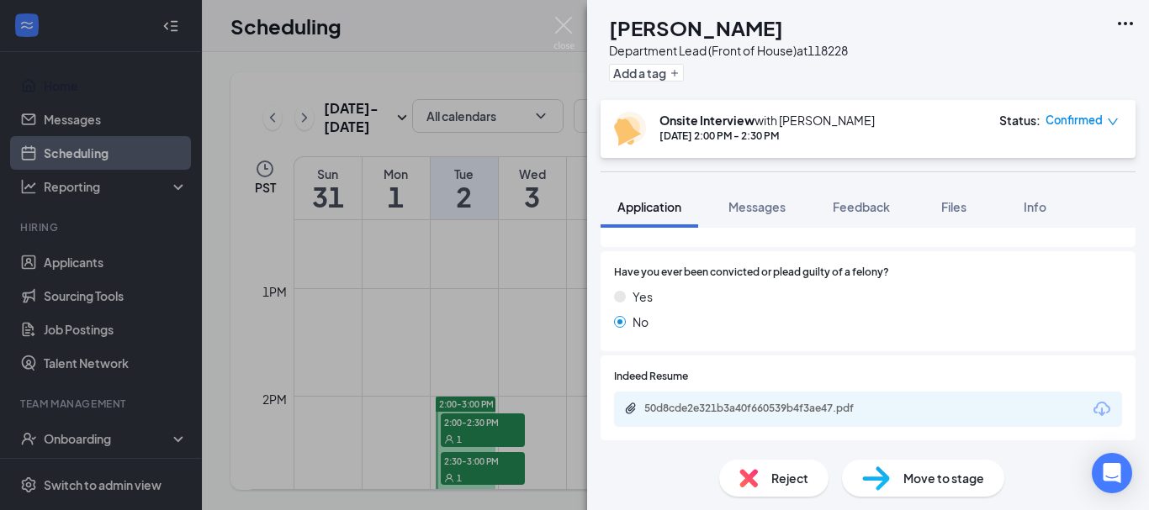
click at [912, 399] on div "50d8cde2e321b3a40f660539b4f3ae47.pdf" at bounding box center [868, 409] width 508 height 35
click at [666, 392] on div "50d8cde2e321b3a40f660539b4f3ae47.pdf" at bounding box center [868, 409] width 508 height 35
click at [758, 402] on div "50d8cde2e321b3a40f660539b4f3ae47.pdf" at bounding box center [761, 408] width 235 height 13
click at [563, 339] on div "DB [PERSON_NAME] Department Lead (Front of House) at 118228 Add a tag Onsite In…" at bounding box center [574, 255] width 1149 height 510
